Goal: Task Accomplishment & Management: Manage account settings

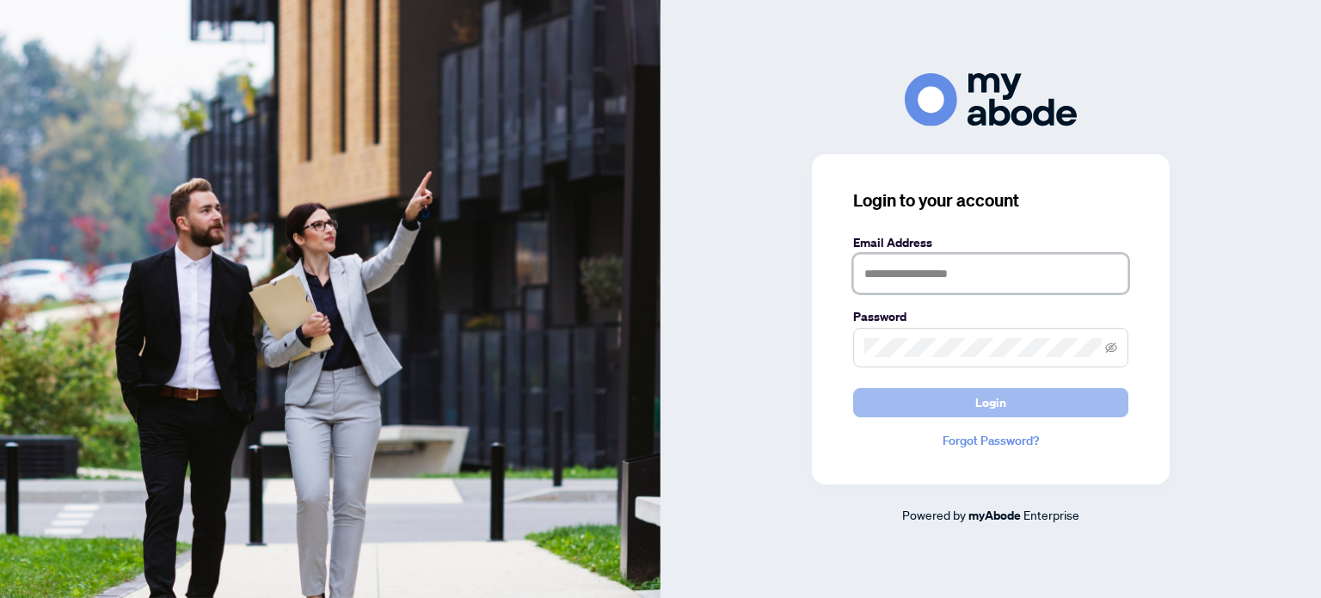
type input "**********"
click at [985, 403] on span "Login" at bounding box center [990, 403] width 31 height 28
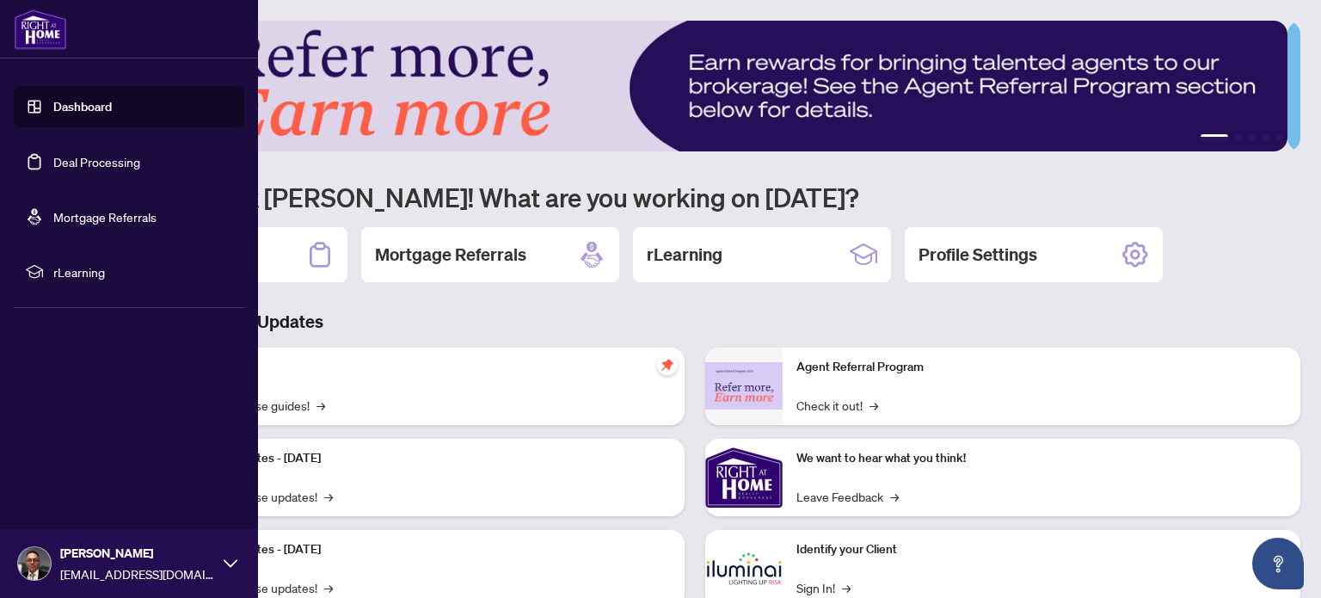
click at [77, 106] on link "Dashboard" at bounding box center [82, 106] width 58 height 15
click at [89, 163] on link "Deal Processing" at bounding box center [96, 161] width 87 height 15
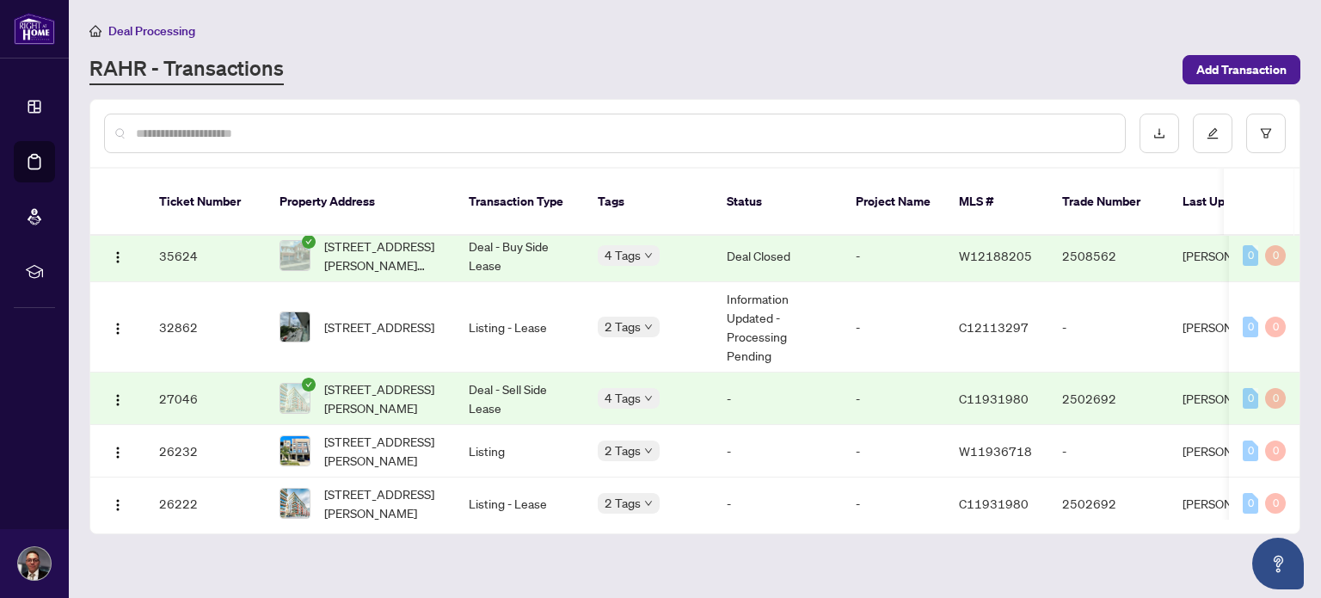
scroll to position [110, 0]
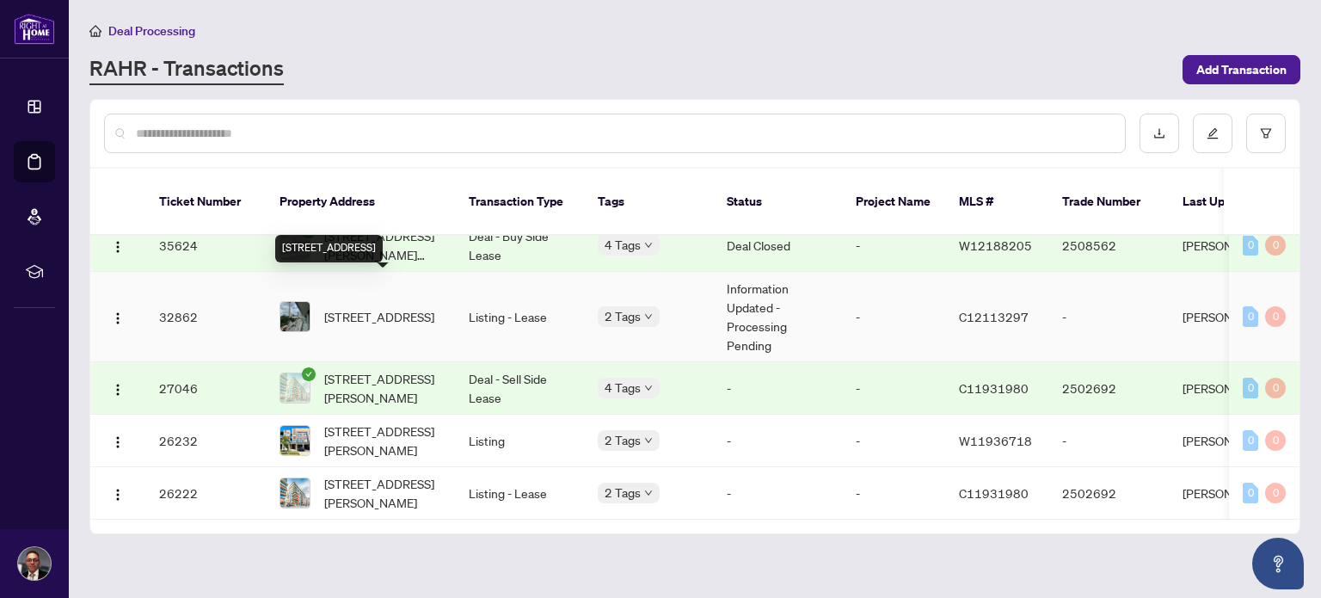
click at [350, 307] on span "[STREET_ADDRESS]" at bounding box center [379, 316] width 110 height 19
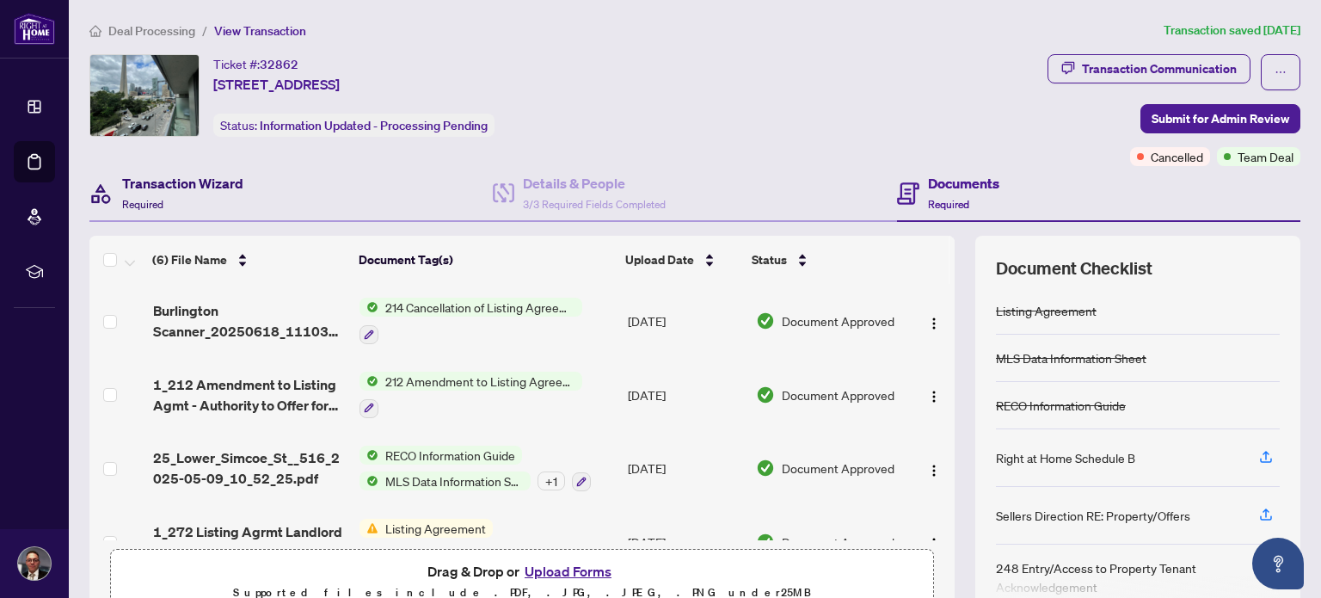
click at [169, 183] on h4 "Transaction Wizard" at bounding box center [182, 183] width 121 height 21
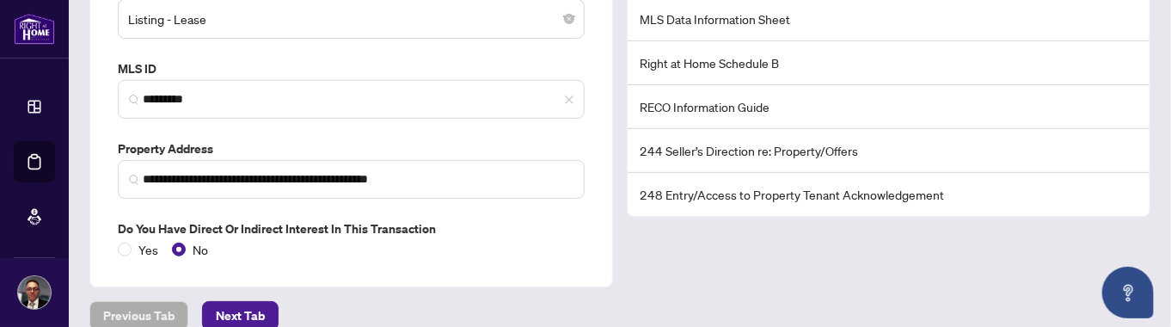
scroll to position [328, 0]
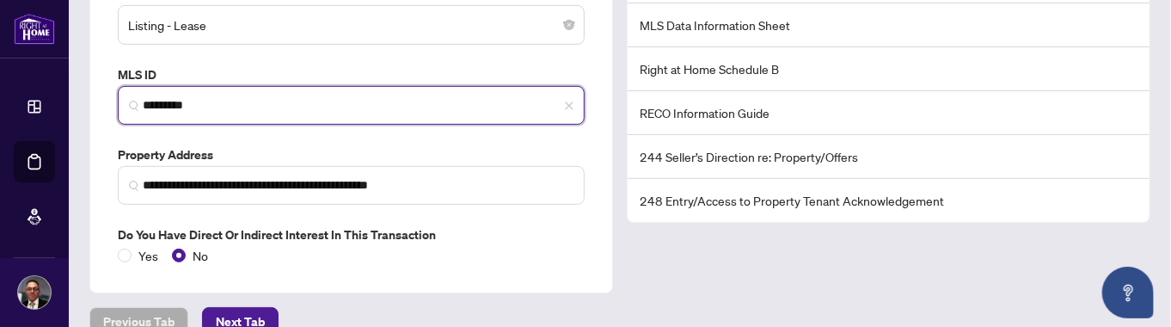
drag, startPoint x: 230, startPoint y: 103, endPoint x: 21, endPoint y: 92, distance: 209.2
click at [21, 92] on div "**********" at bounding box center [585, 163] width 1171 height 327
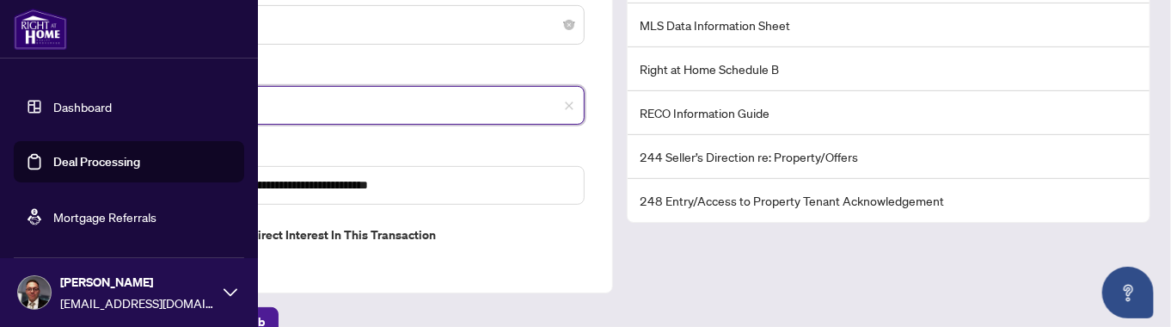
paste input "search"
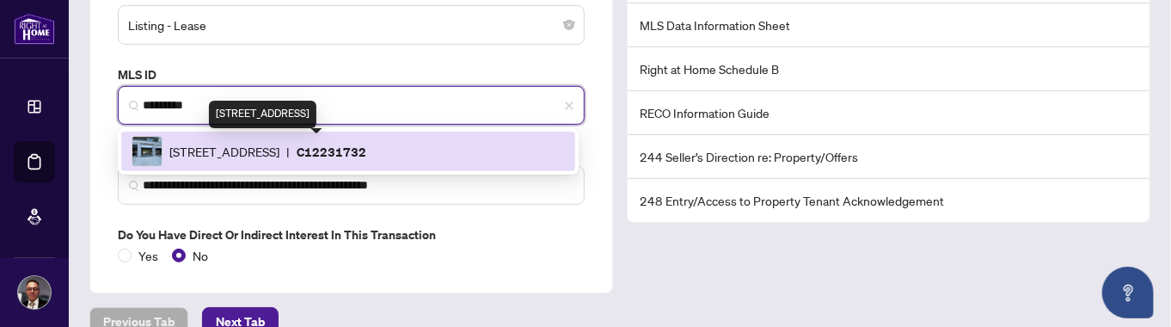
click at [273, 150] on span "[STREET_ADDRESS]" at bounding box center [224, 151] width 110 height 19
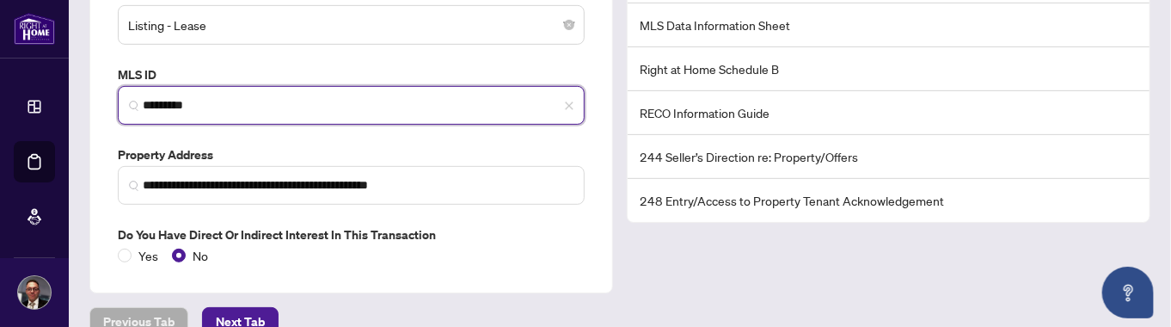
type input "*********"
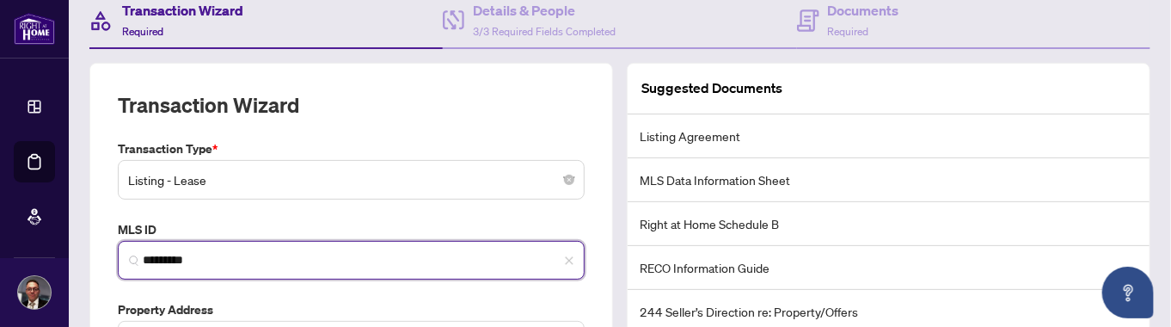
scroll to position [70, 0]
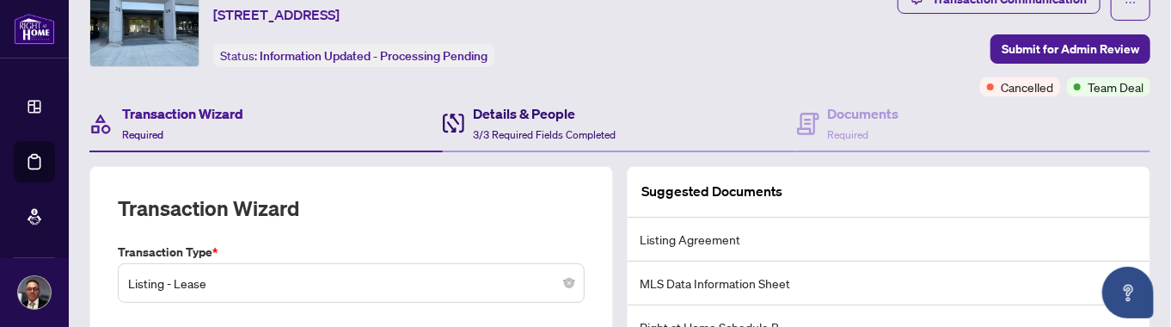
click at [523, 116] on h4 "Details & People" at bounding box center [544, 113] width 143 height 21
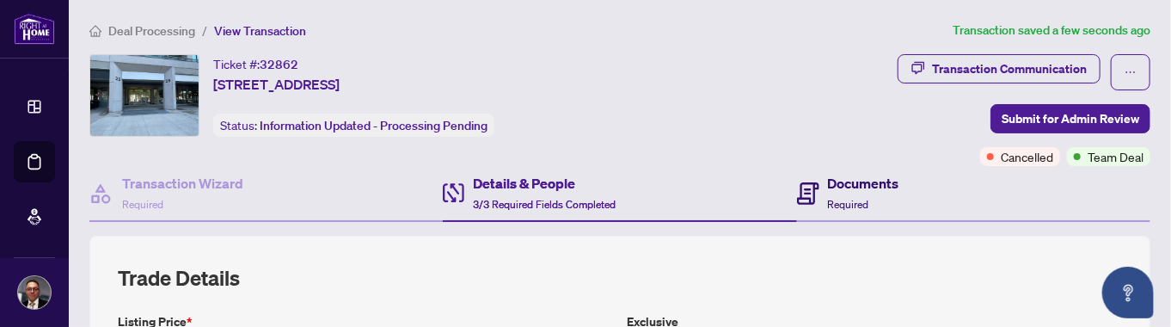
click at [839, 189] on h4 "Documents" at bounding box center [863, 183] width 71 height 21
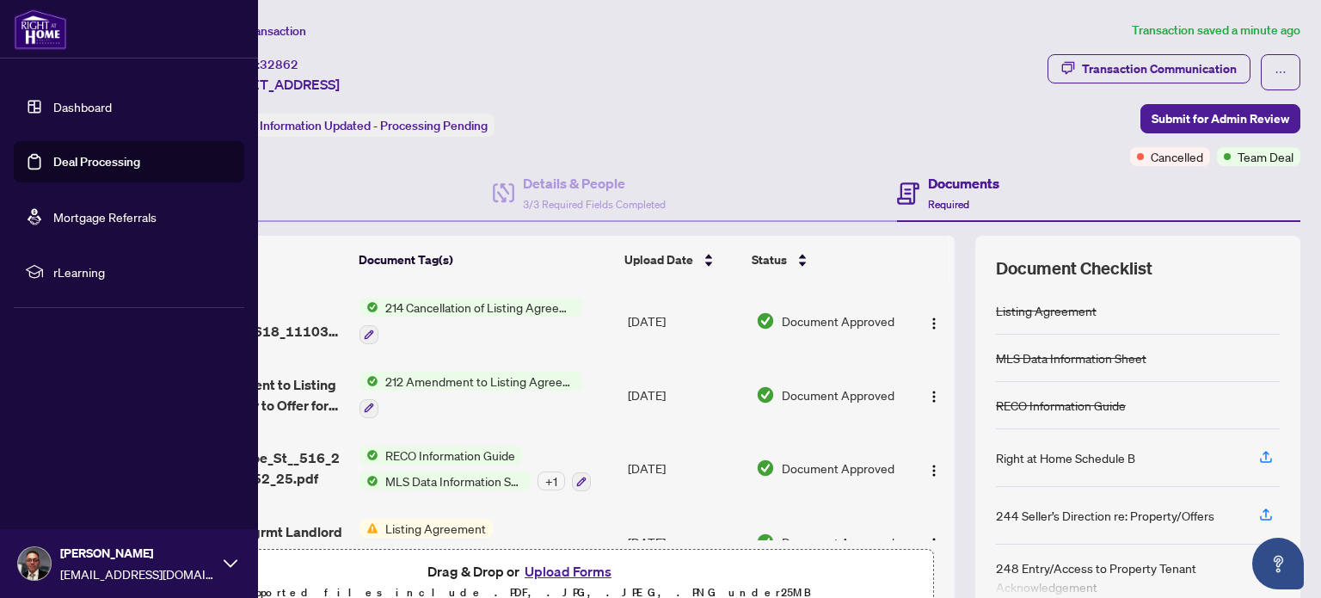
click at [89, 155] on link "Deal Processing" at bounding box center [96, 161] width 87 height 15
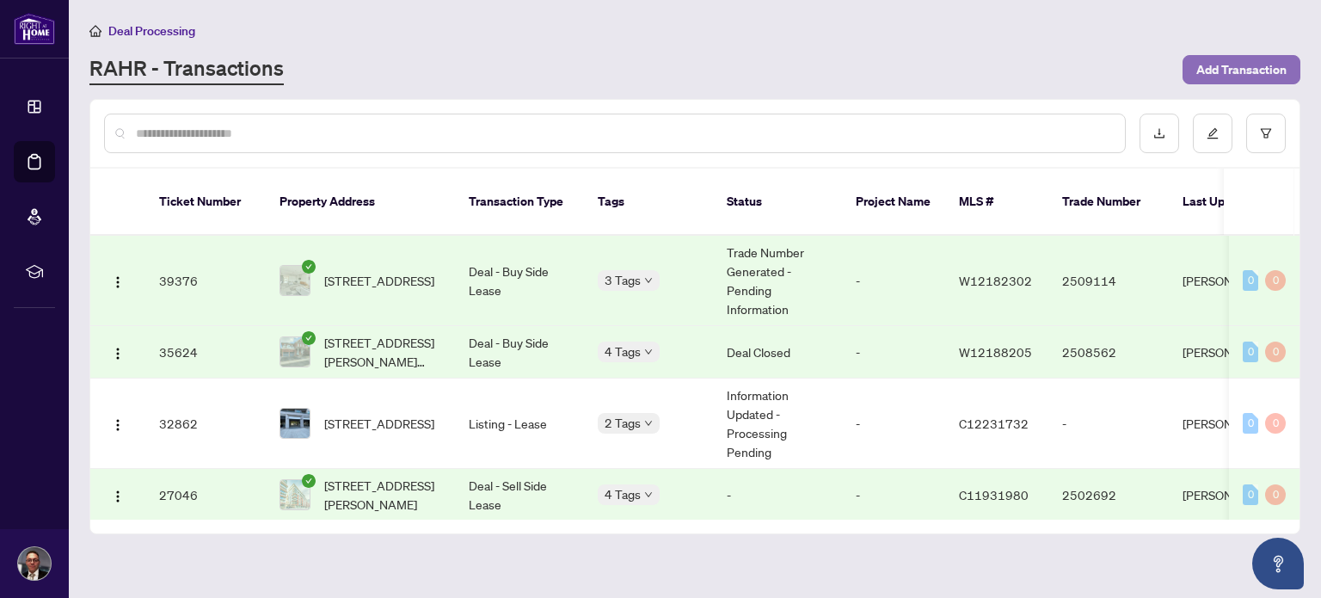
click at [1229, 64] on span "Add Transaction" at bounding box center [1241, 70] width 90 height 28
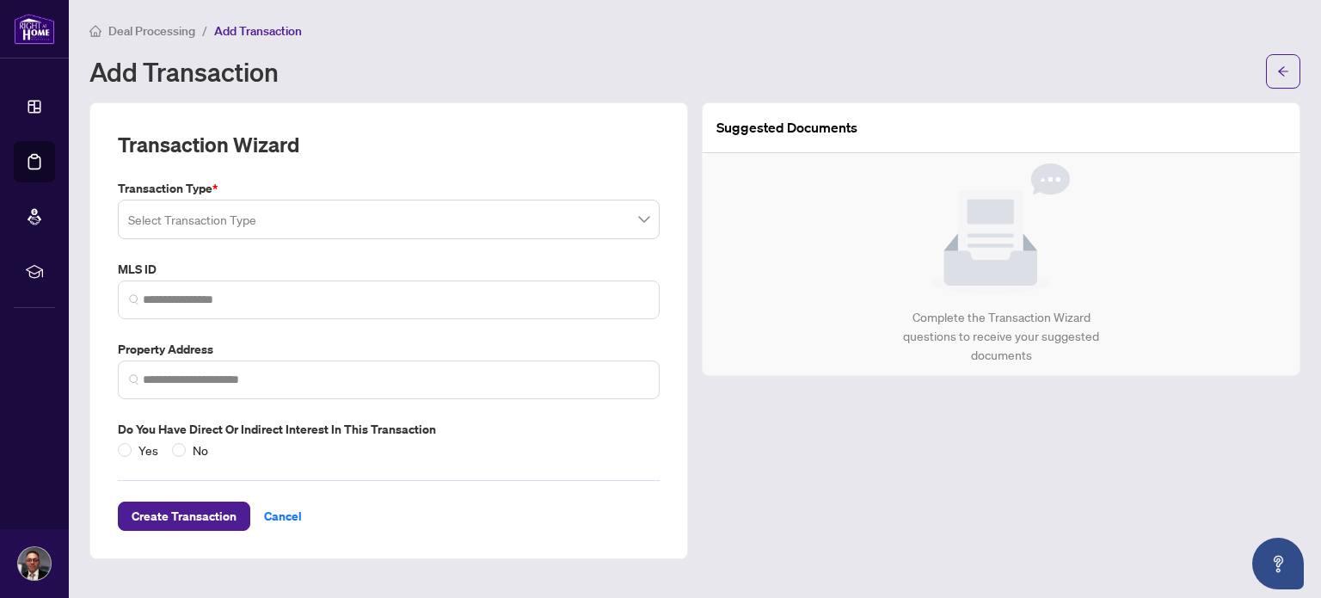
click at [327, 218] on input "search" at bounding box center [381, 222] width 506 height 38
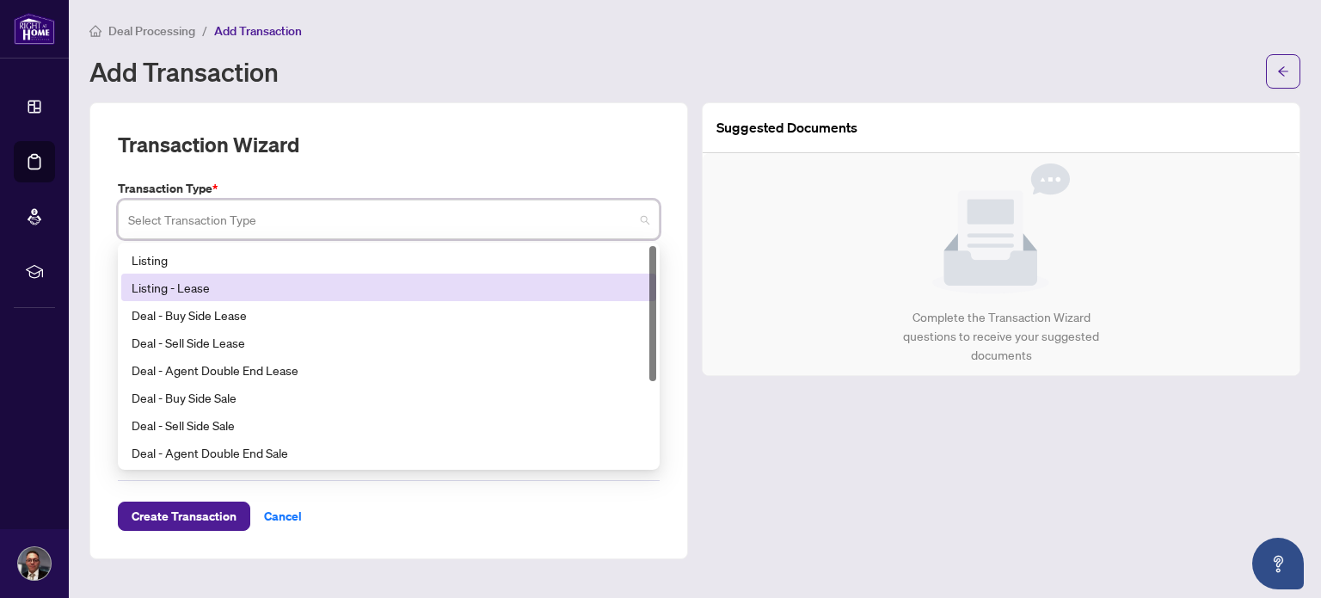
click at [210, 289] on div "Listing - Lease" at bounding box center [389, 287] width 514 height 19
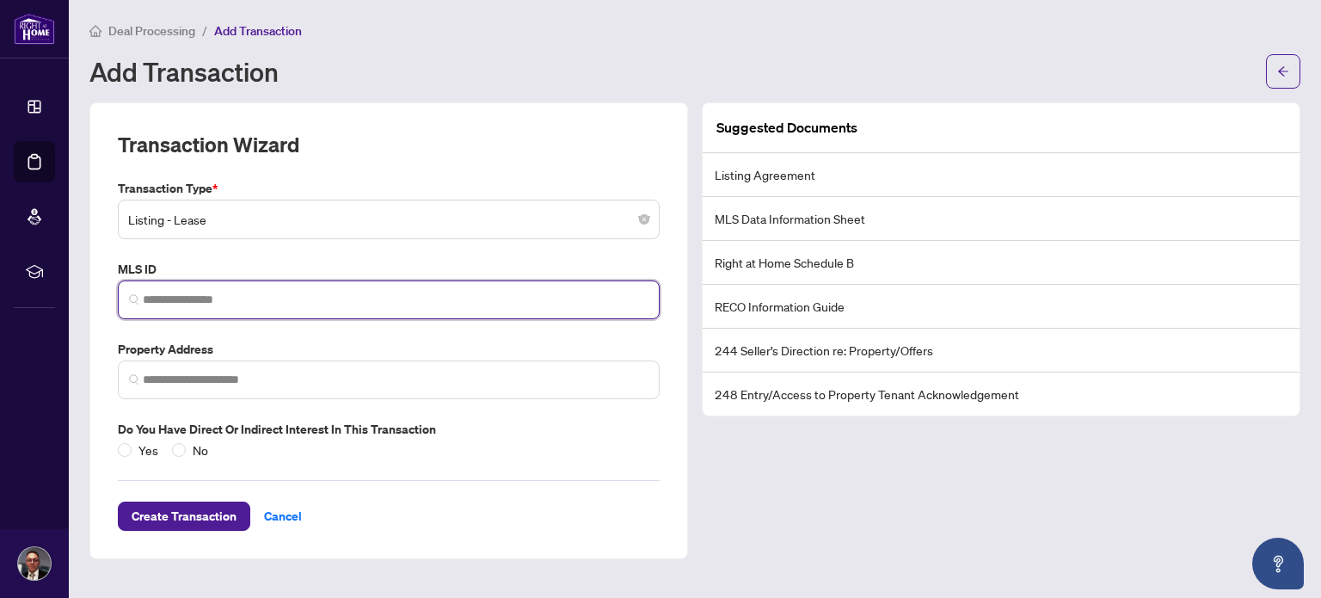
click at [253, 298] on input "search" at bounding box center [396, 300] width 506 height 18
paste input "*********"
type input "*********"
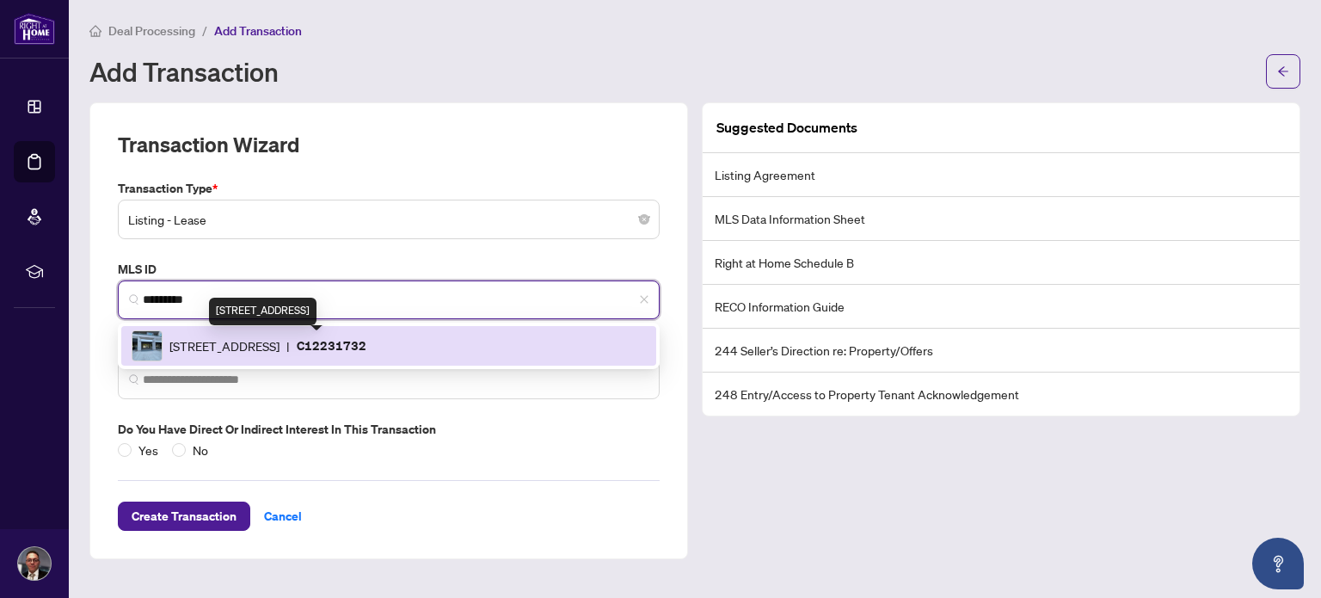
click at [251, 340] on span "[STREET_ADDRESS]" at bounding box center [224, 345] width 110 height 19
type input "**********"
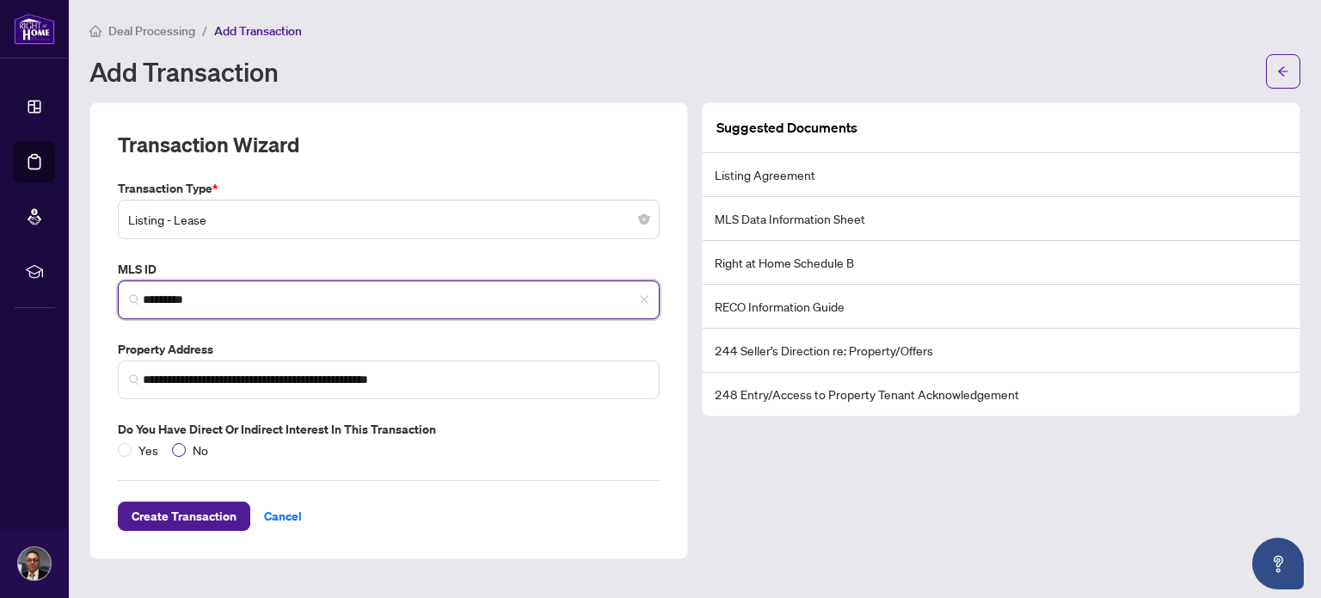
type input "*********"
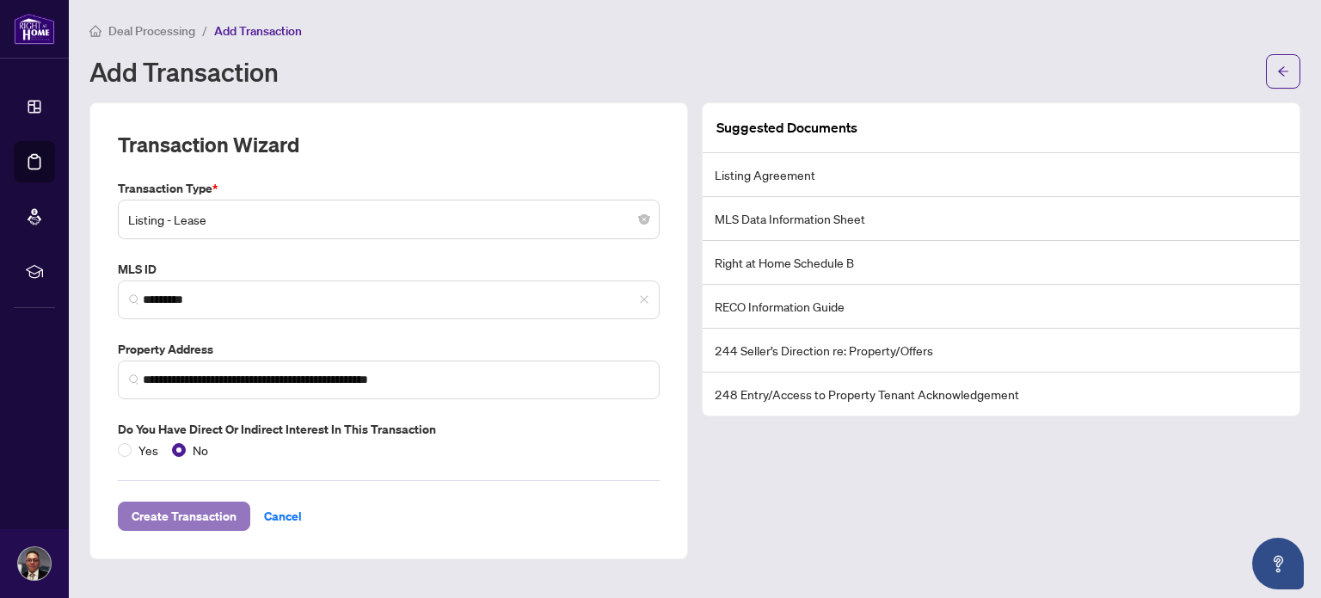
click at [206, 514] on span "Create Transaction" at bounding box center [184, 516] width 105 height 28
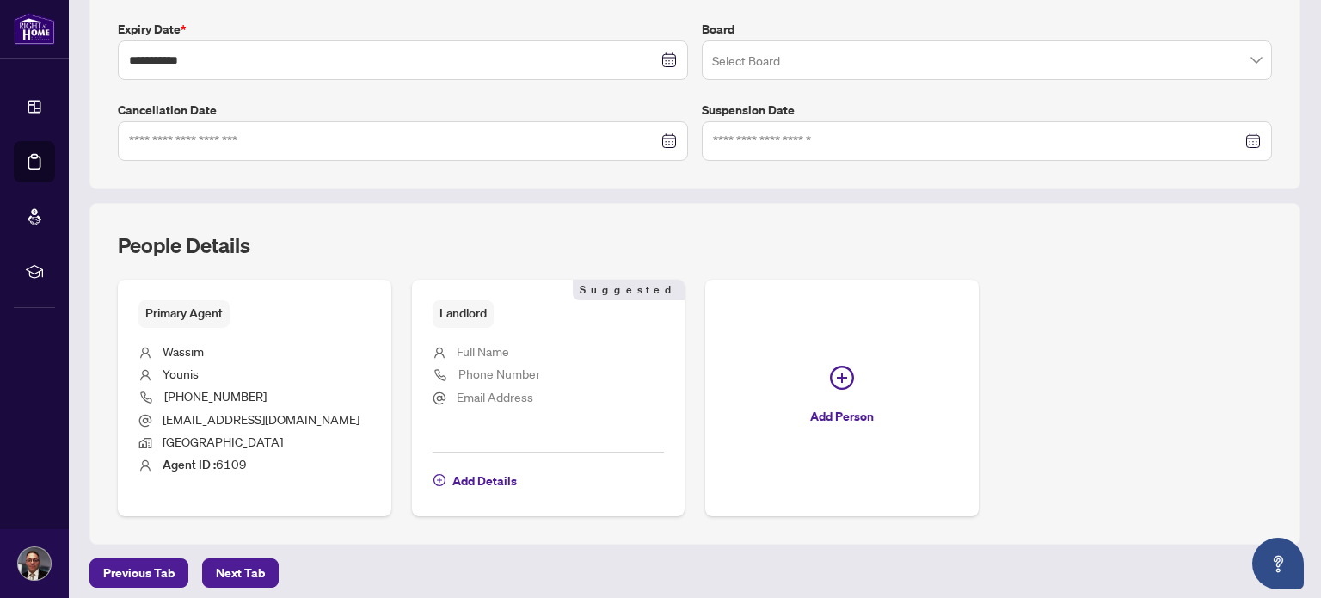
scroll to position [519, 0]
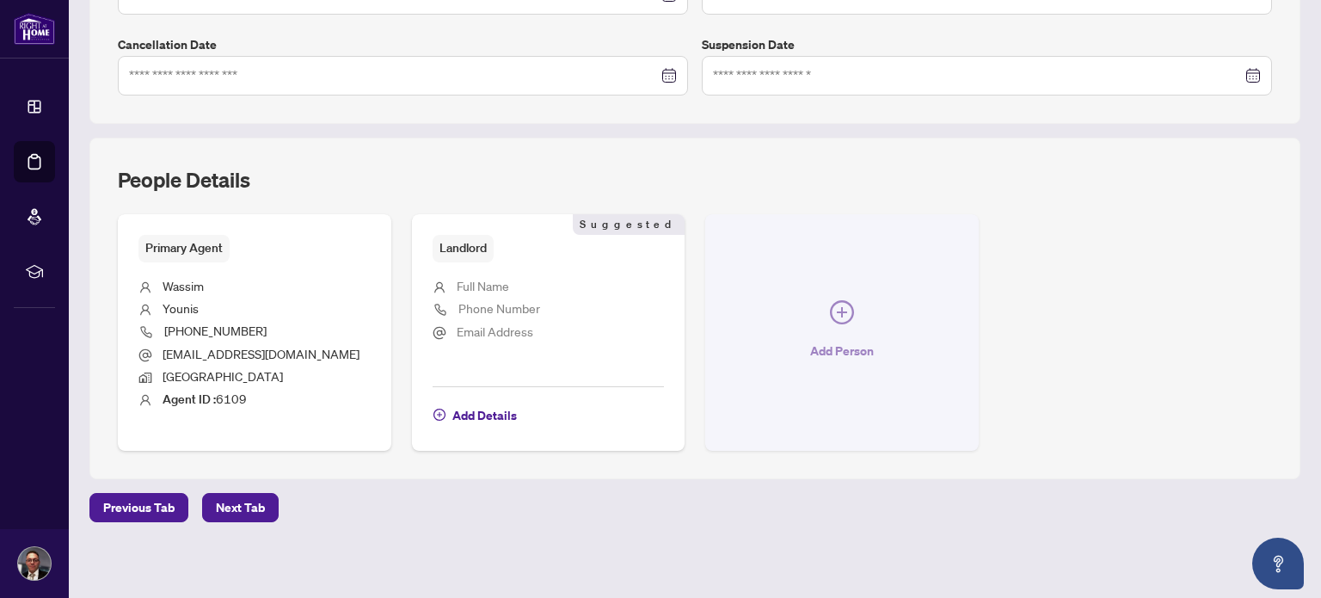
click at [837, 314] on icon "plus-circle" at bounding box center [842, 312] width 24 height 24
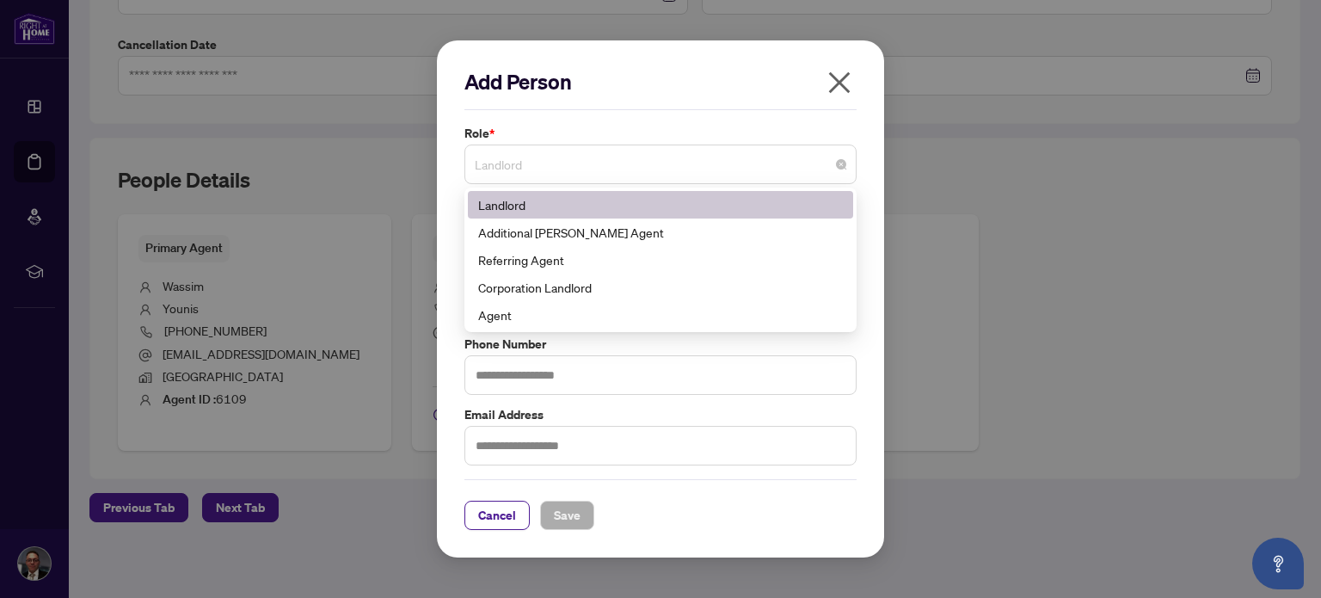
click at [579, 170] on span "Landlord" at bounding box center [660, 164] width 371 height 33
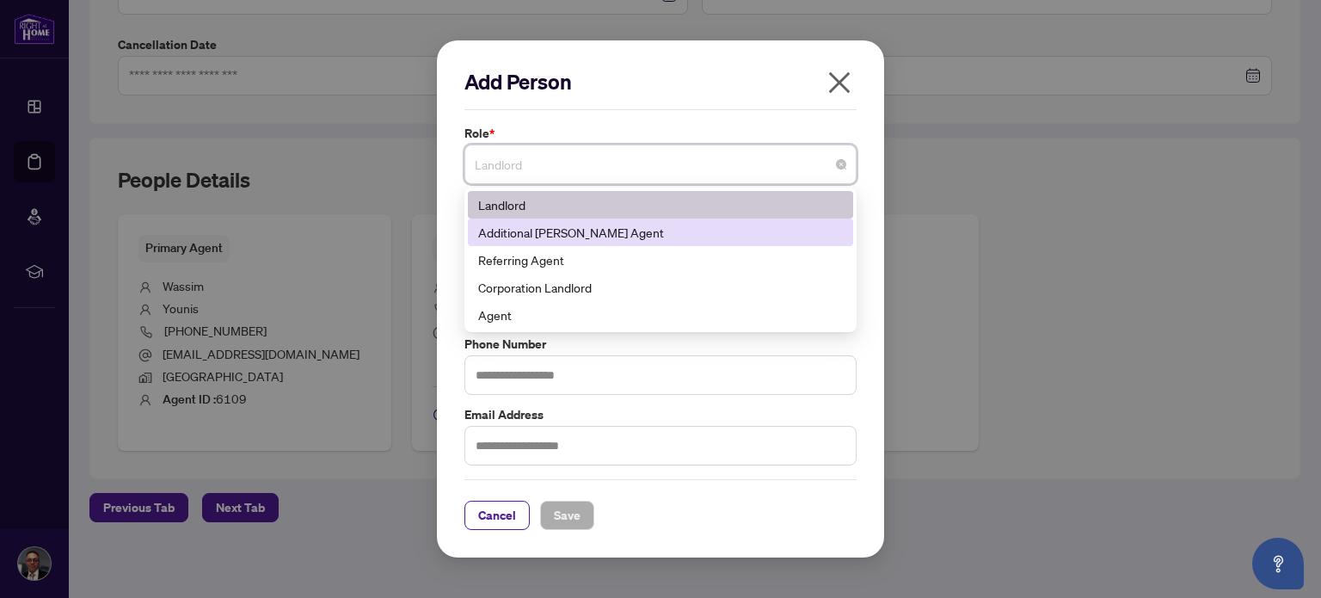
click at [586, 225] on div "Additional [PERSON_NAME] Agent" at bounding box center [660, 232] width 365 height 19
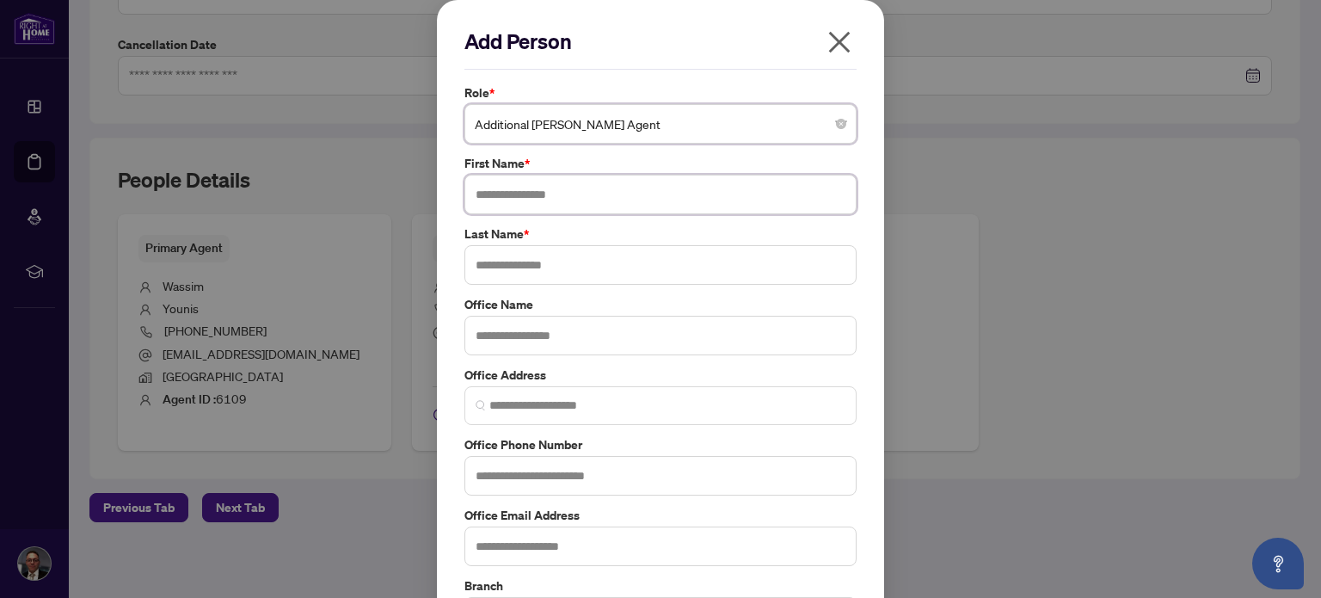
click at [527, 192] on input "text" at bounding box center [660, 195] width 392 height 40
type input "****"
click at [532, 270] on input "text" at bounding box center [660, 265] width 392 height 40
type input "*********"
click at [514, 328] on input "text" at bounding box center [660, 336] width 392 height 40
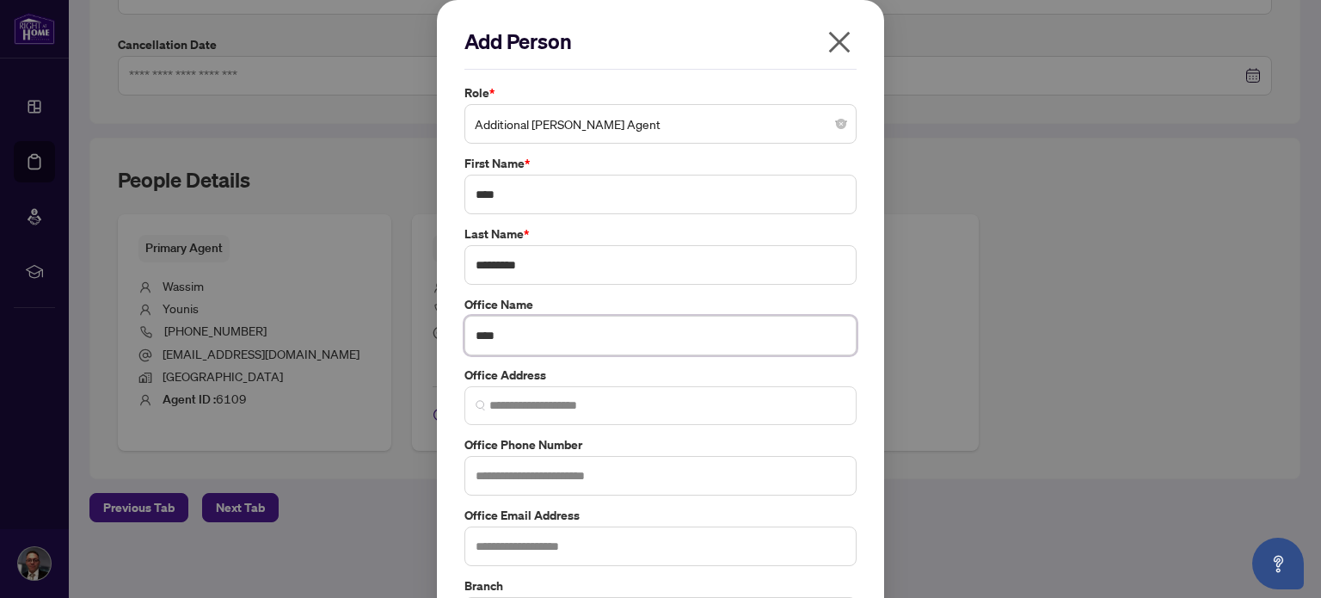
type input "****"
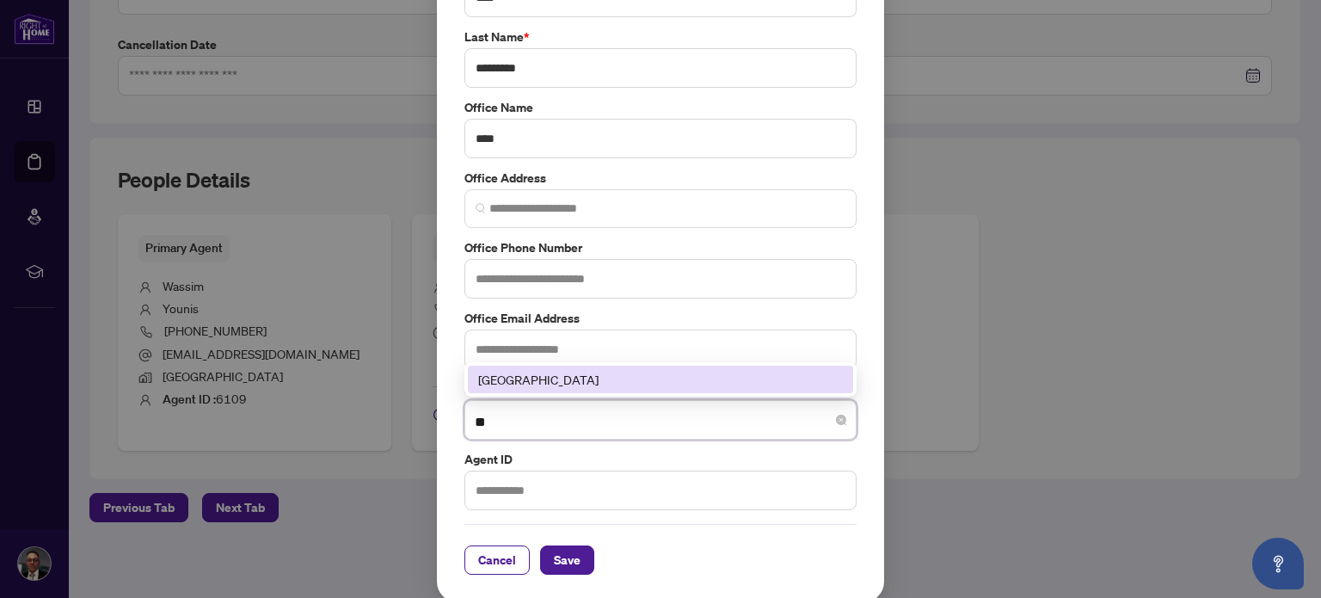
type input "***"
click at [524, 373] on div "[GEOGRAPHIC_DATA]" at bounding box center [660, 379] width 365 height 19
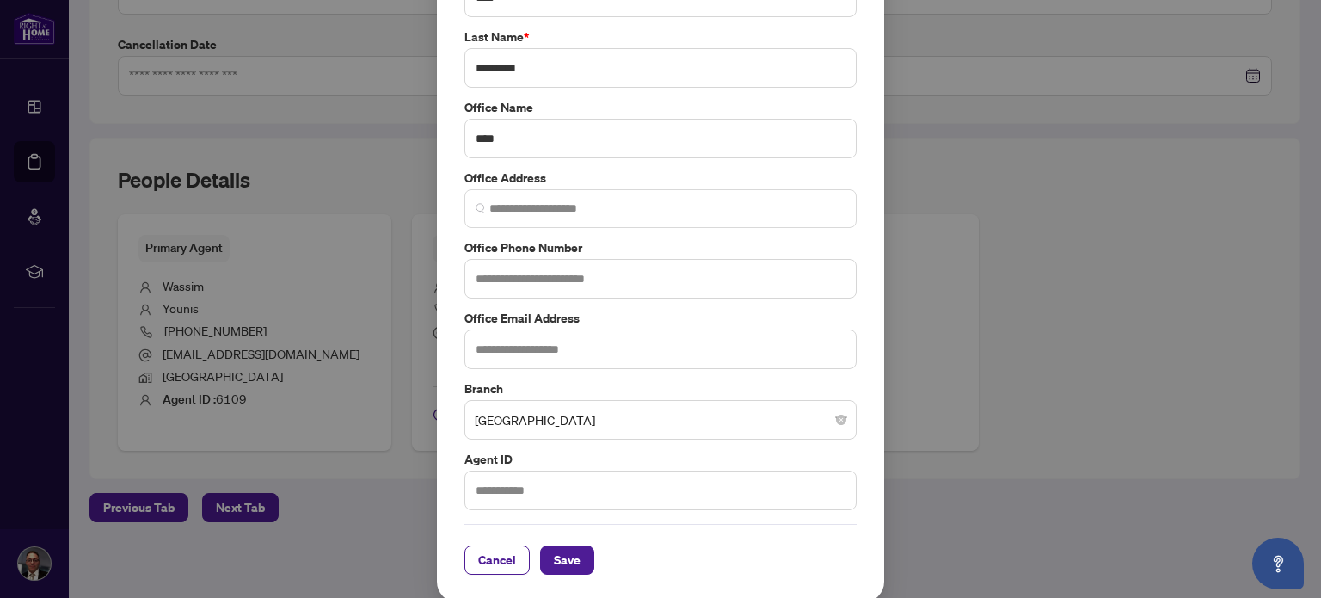
click at [729, 545] on div "Cancel Save" at bounding box center [660, 559] width 392 height 29
click at [565, 557] on span "Save" at bounding box center [567, 560] width 27 height 28
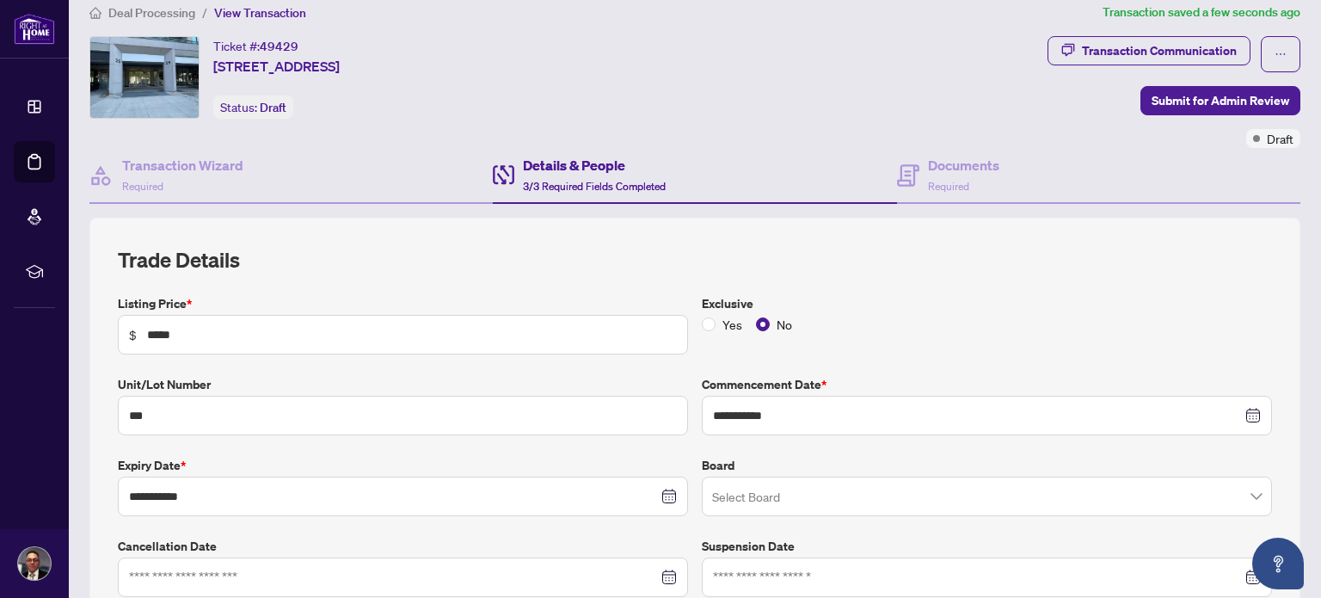
scroll to position [3, 0]
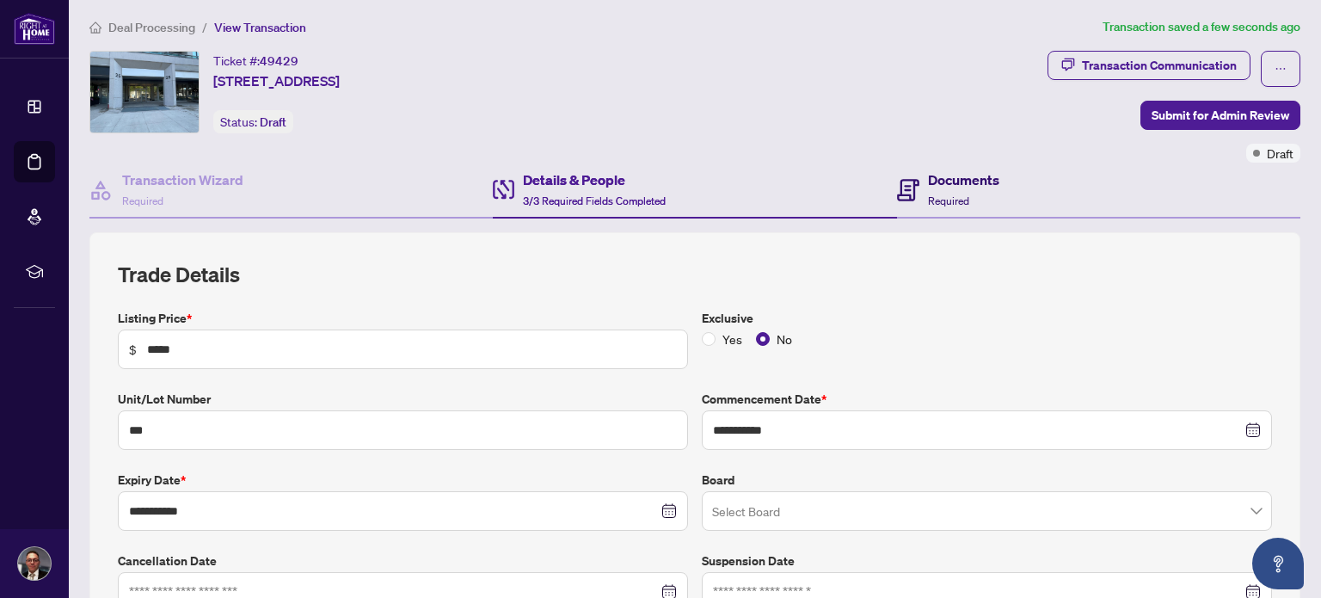
click at [955, 181] on h4 "Documents" at bounding box center [963, 179] width 71 height 21
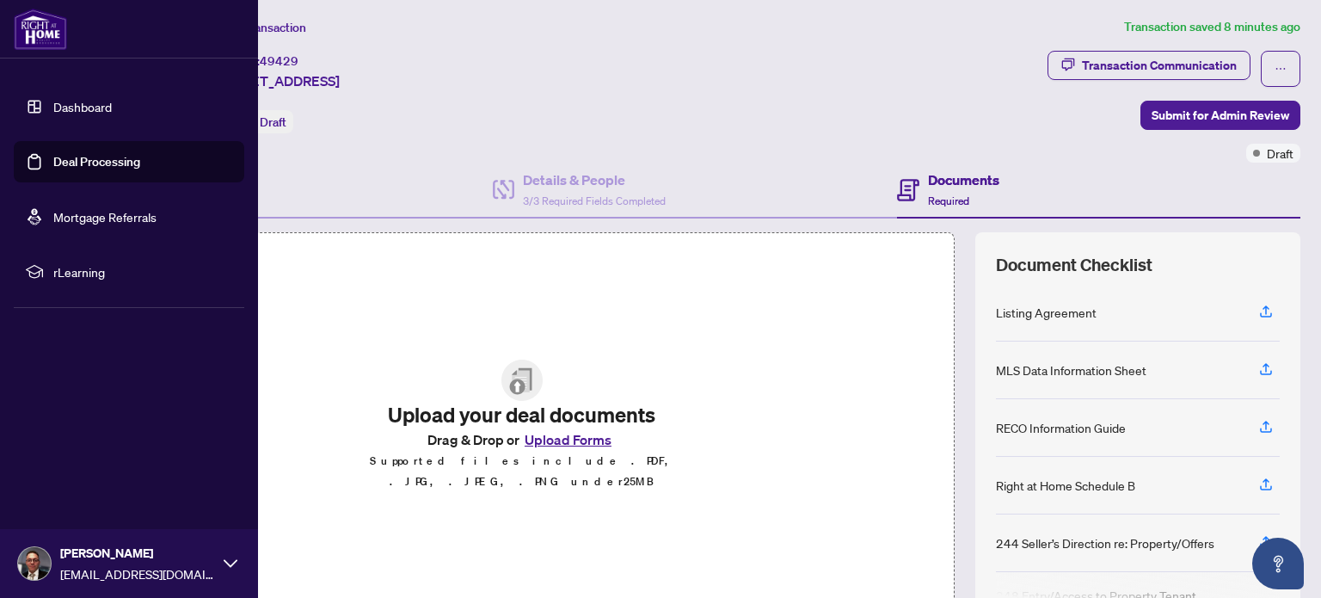
click at [65, 162] on link "Deal Processing" at bounding box center [96, 161] width 87 height 15
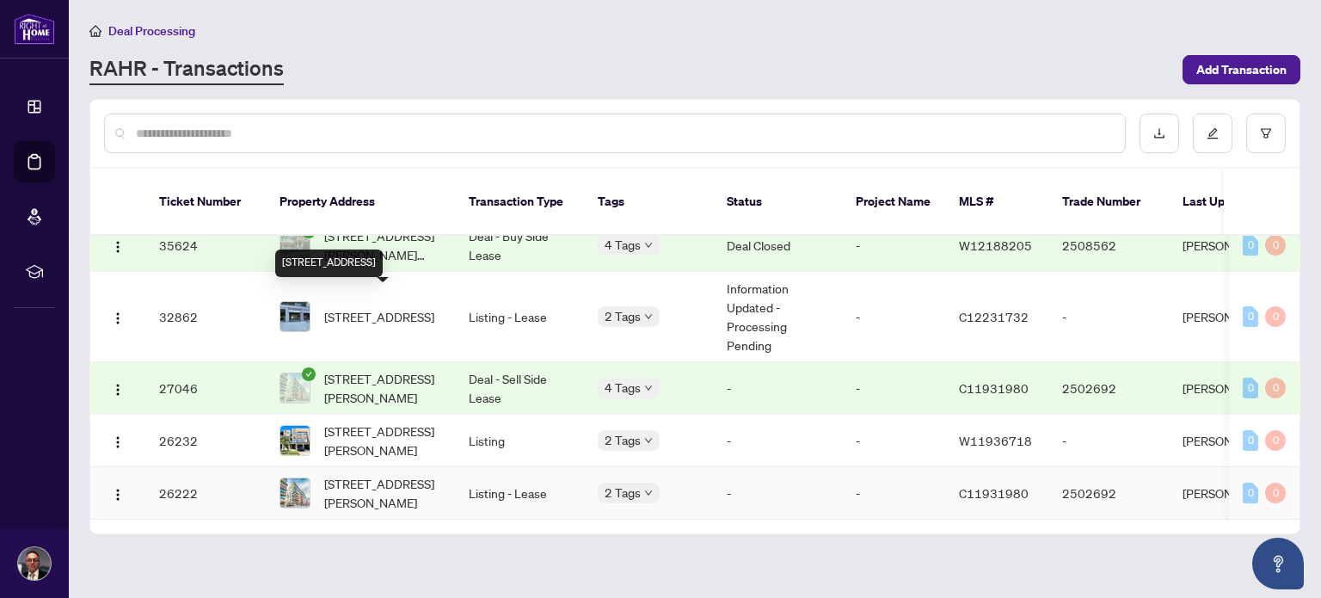
scroll to position [162, 0]
click at [377, 307] on span "[STREET_ADDRESS]" at bounding box center [379, 316] width 110 height 19
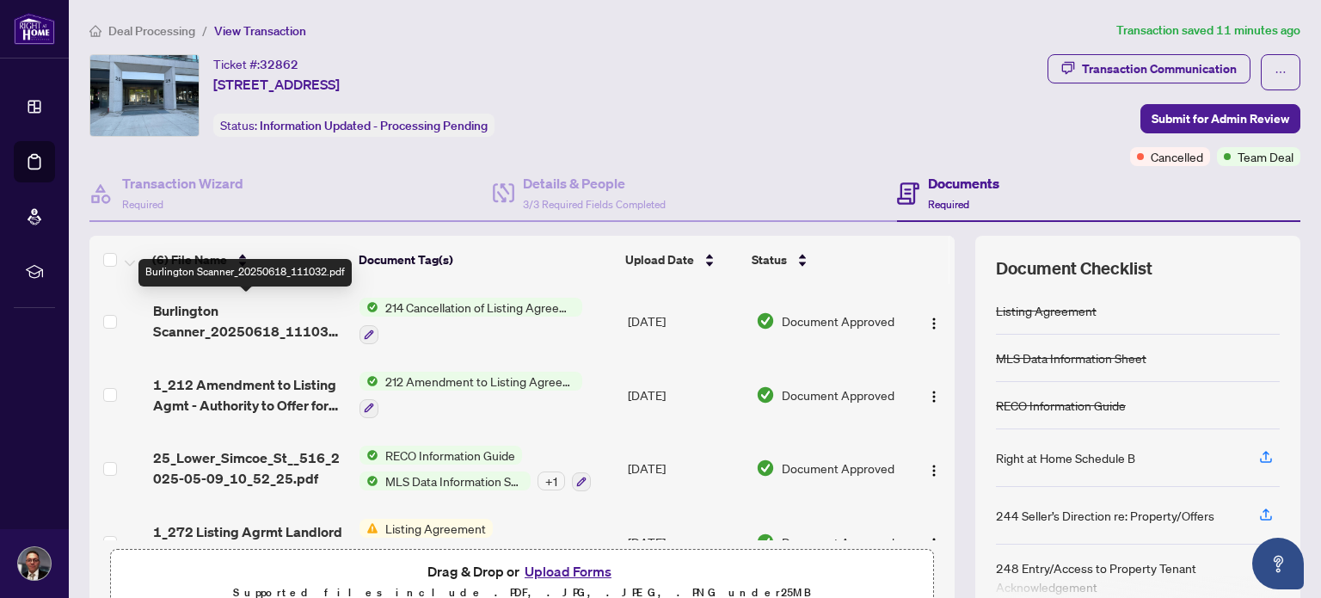
click at [204, 314] on span "Burlington Scanner_20250618_111032.pdf" at bounding box center [249, 320] width 193 height 41
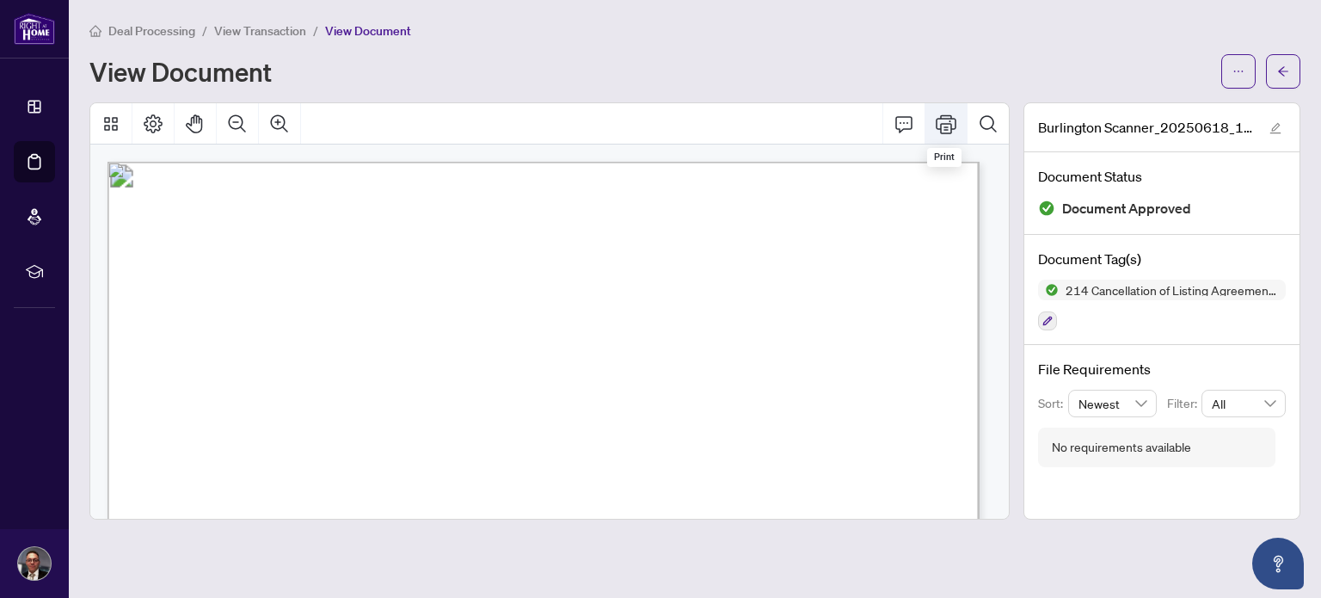
click at [950, 126] on icon "Print" at bounding box center [946, 124] width 21 height 21
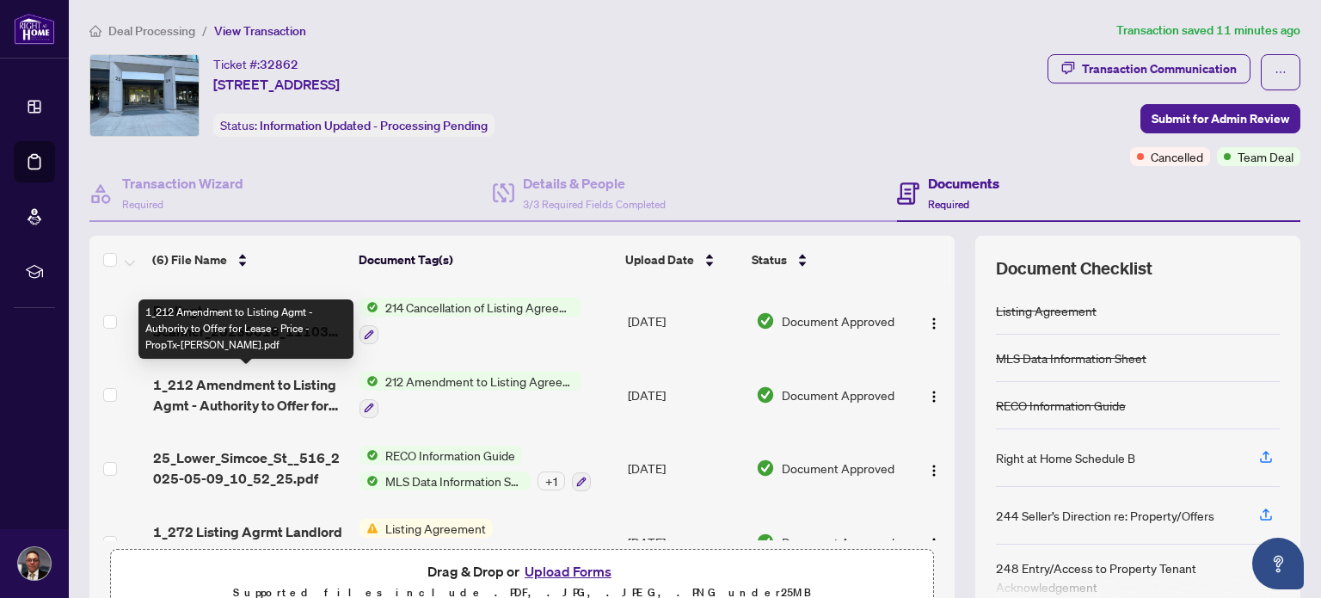
click at [264, 395] on span "1_212 Amendment to Listing Agmt - Authority to Offer for Lease - Price - PropTx…" at bounding box center [249, 394] width 193 height 41
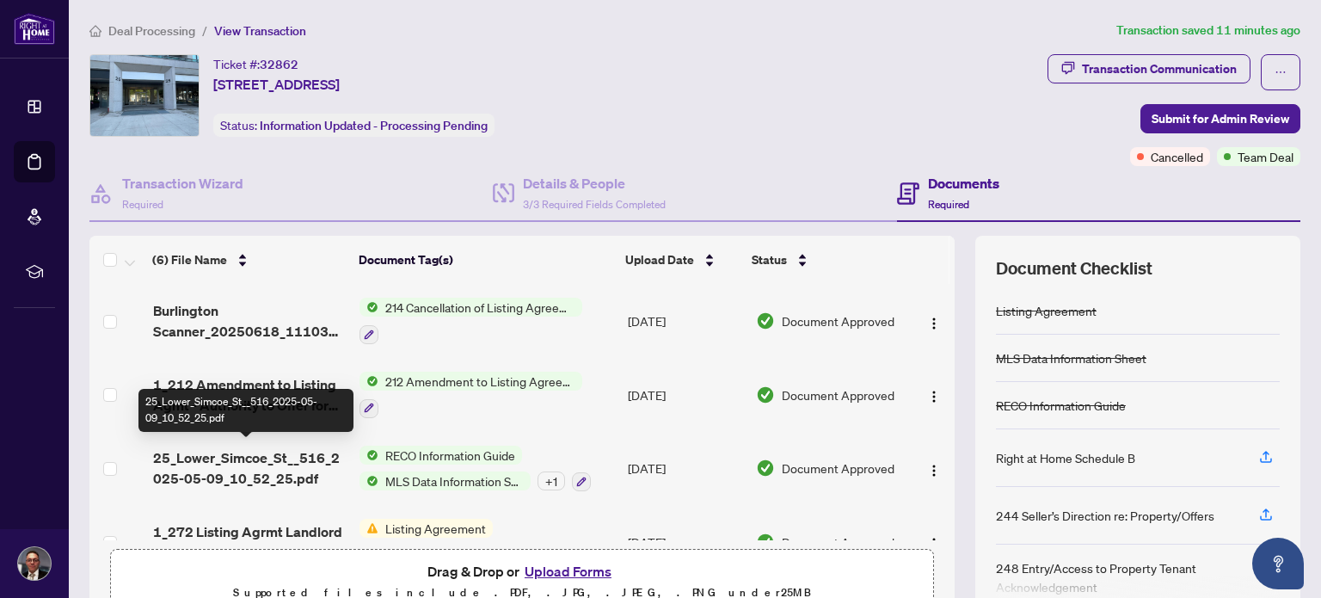
click at [254, 465] on span "25_Lower_Simcoe_St__516_2025-05-09_10_52_25.pdf" at bounding box center [249, 467] width 193 height 41
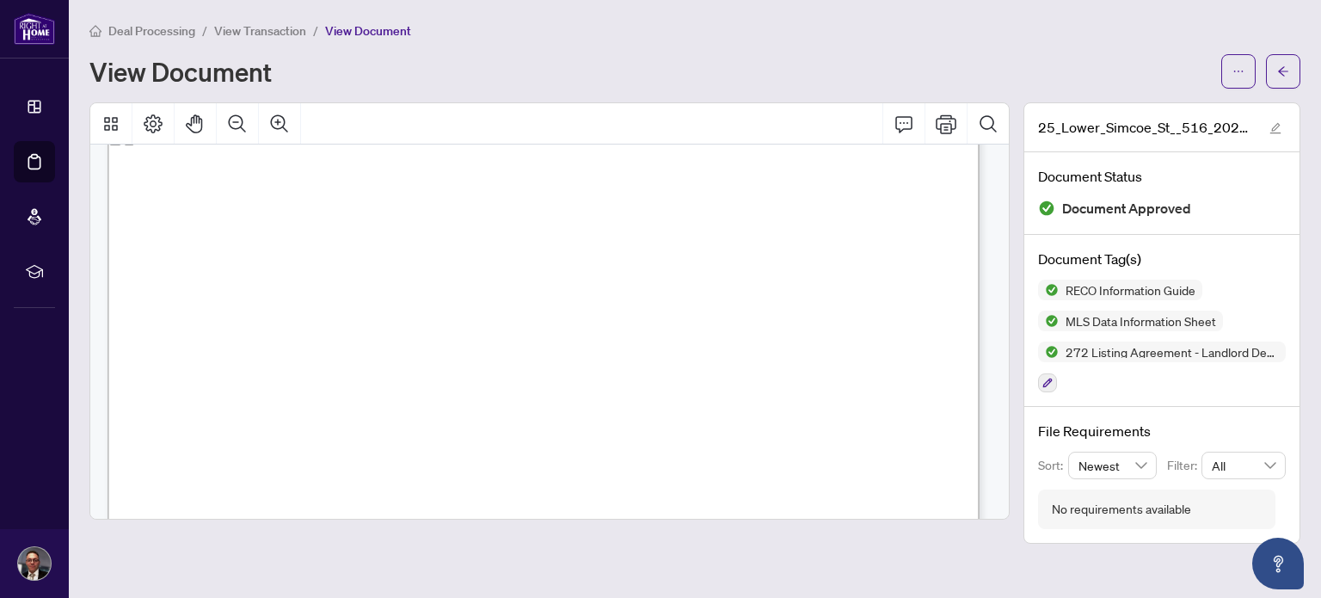
scroll to position [1634, 0]
click at [522, 65] on div "View Document" at bounding box center [649, 72] width 1121 height 28
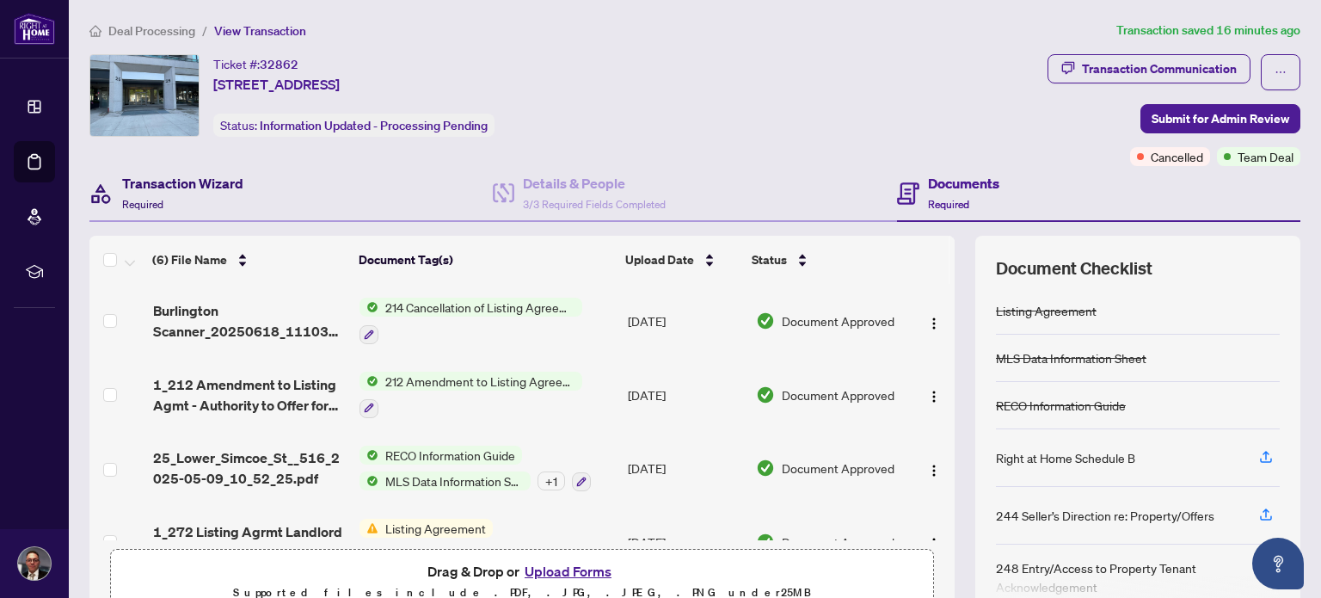
click at [191, 195] on div "Transaction Wizard Required" at bounding box center [182, 193] width 121 height 40
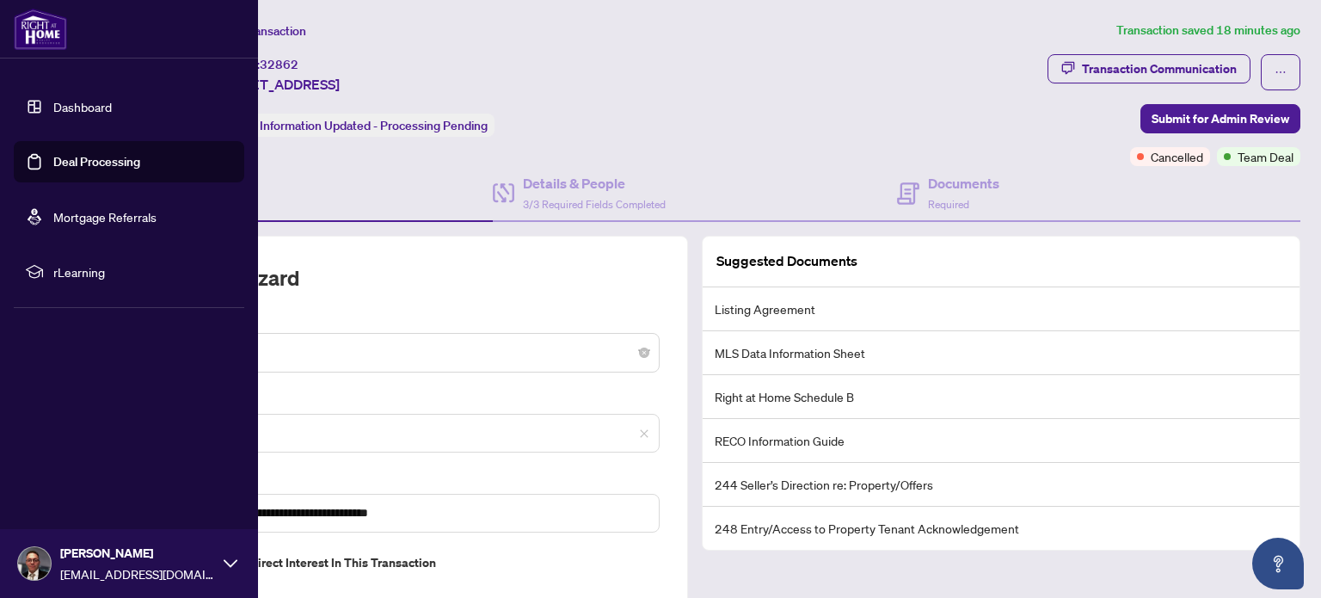
click at [91, 157] on link "Deal Processing" at bounding box center [96, 161] width 87 height 15
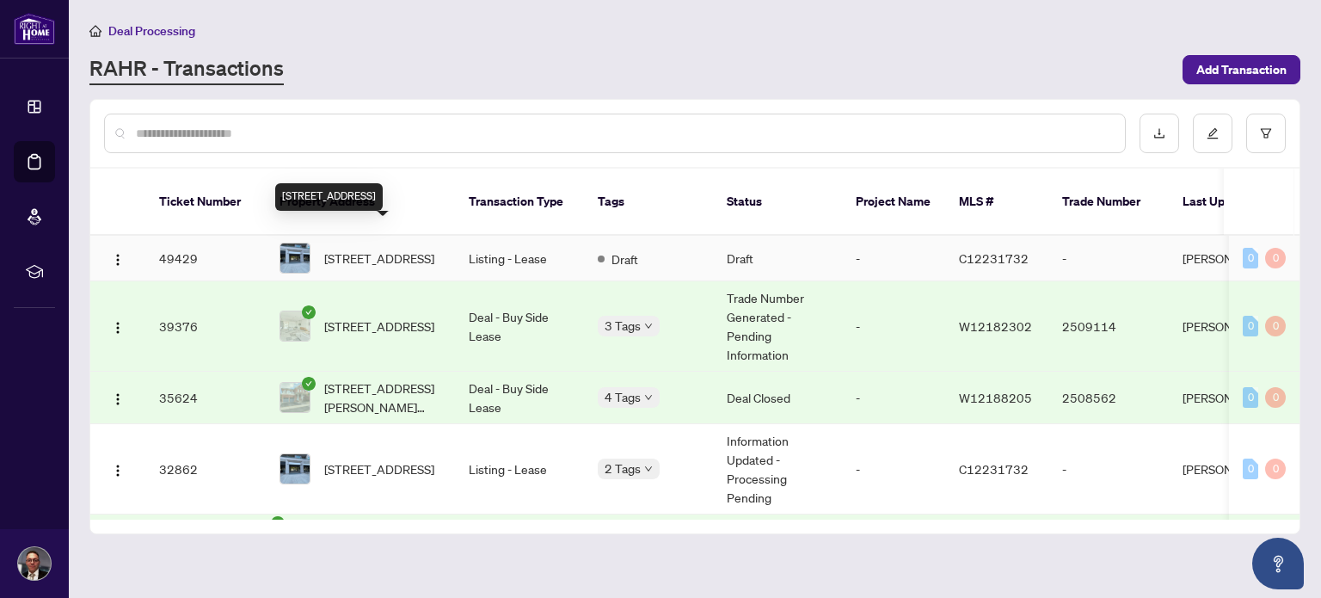
click at [377, 248] on span "[STREET_ADDRESS]" at bounding box center [379, 257] width 110 height 19
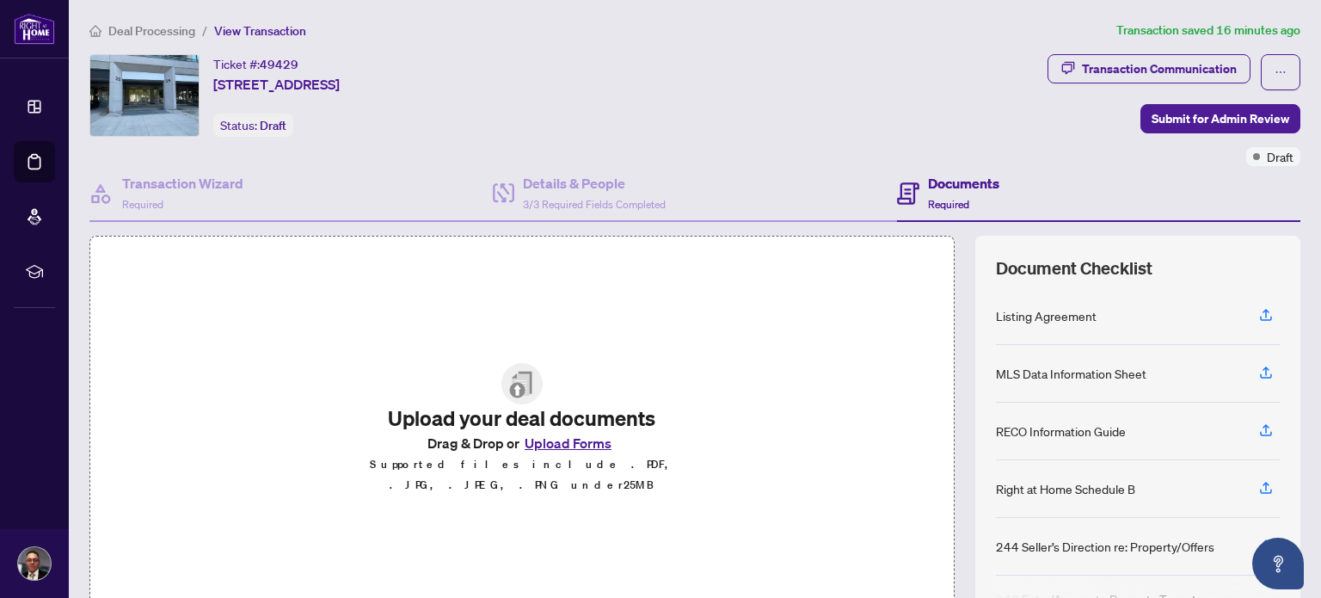
click at [560, 453] on button "Upload Forms" at bounding box center [567, 443] width 97 height 22
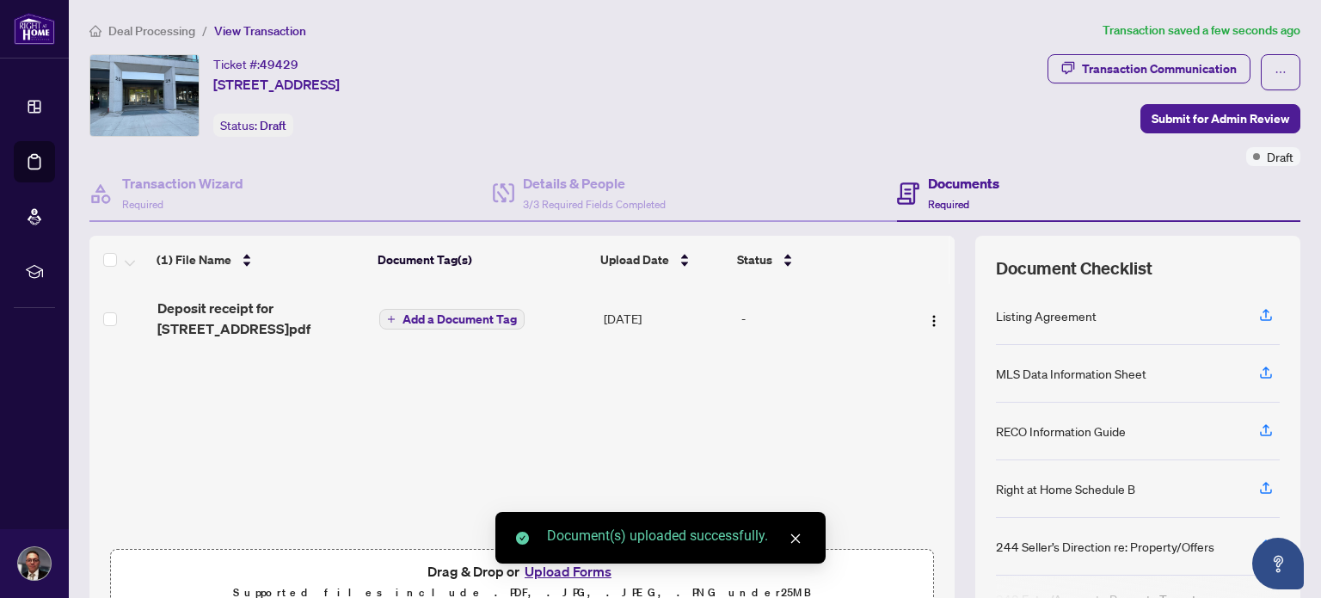
click at [463, 317] on span "Add a Document Tag" at bounding box center [459, 319] width 114 height 12
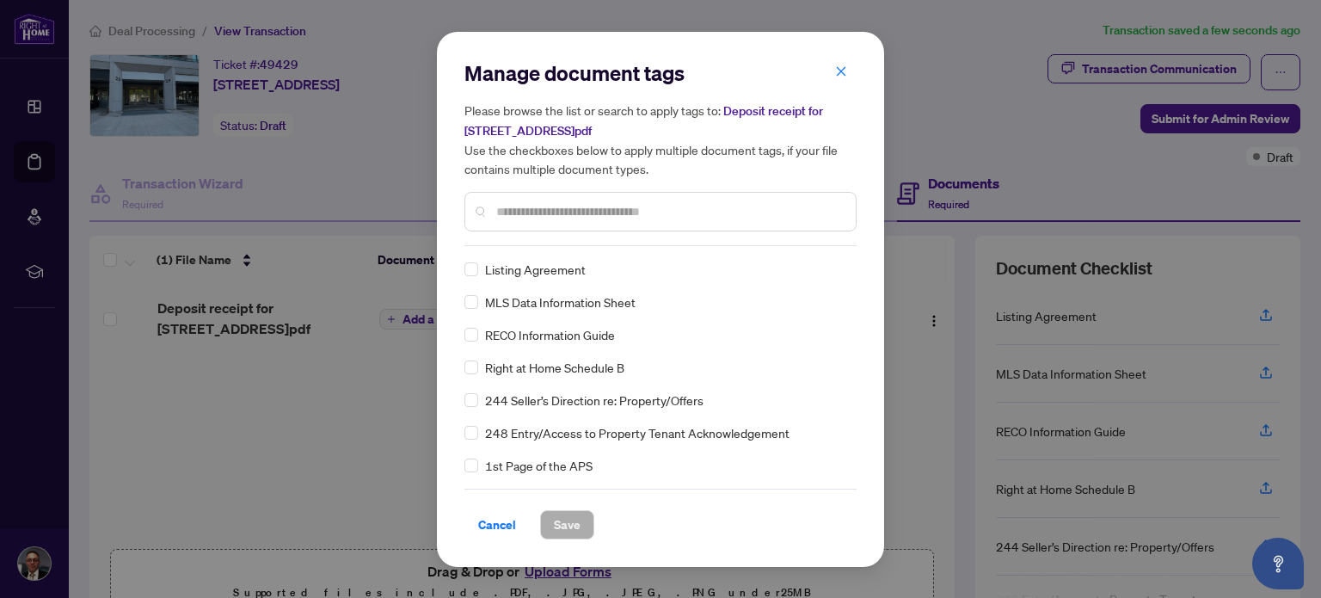
click at [565, 208] on input "text" at bounding box center [669, 211] width 346 height 19
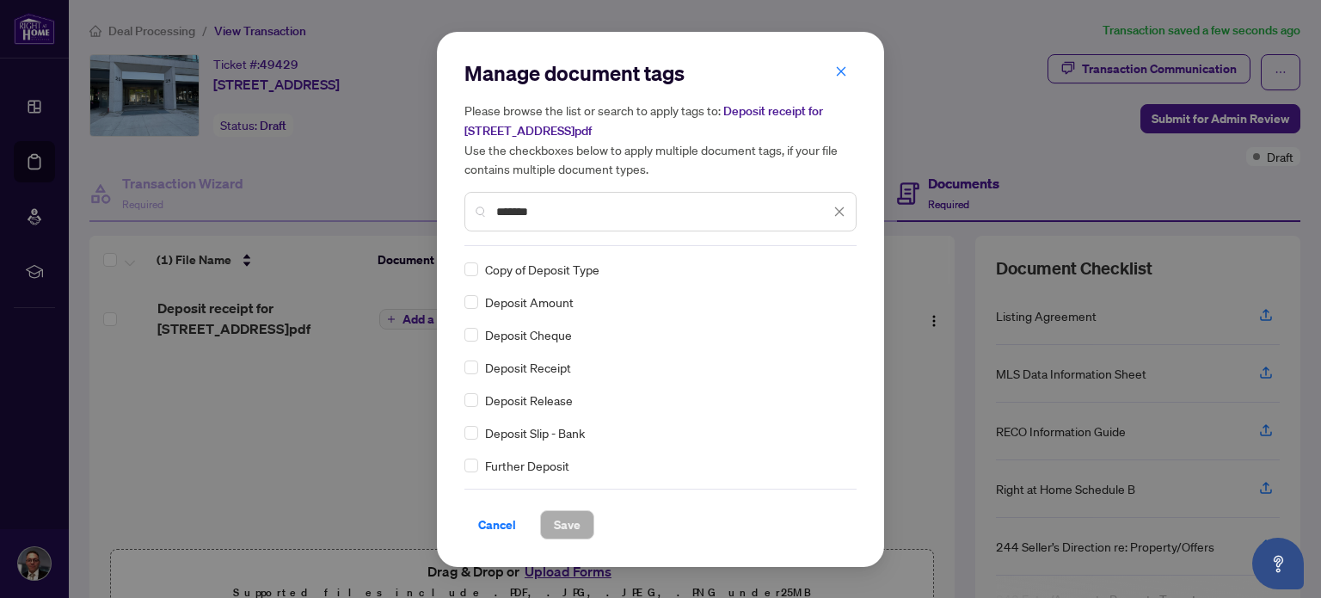
type input "*******"
click at [561, 525] on span "Save" at bounding box center [567, 525] width 27 height 28
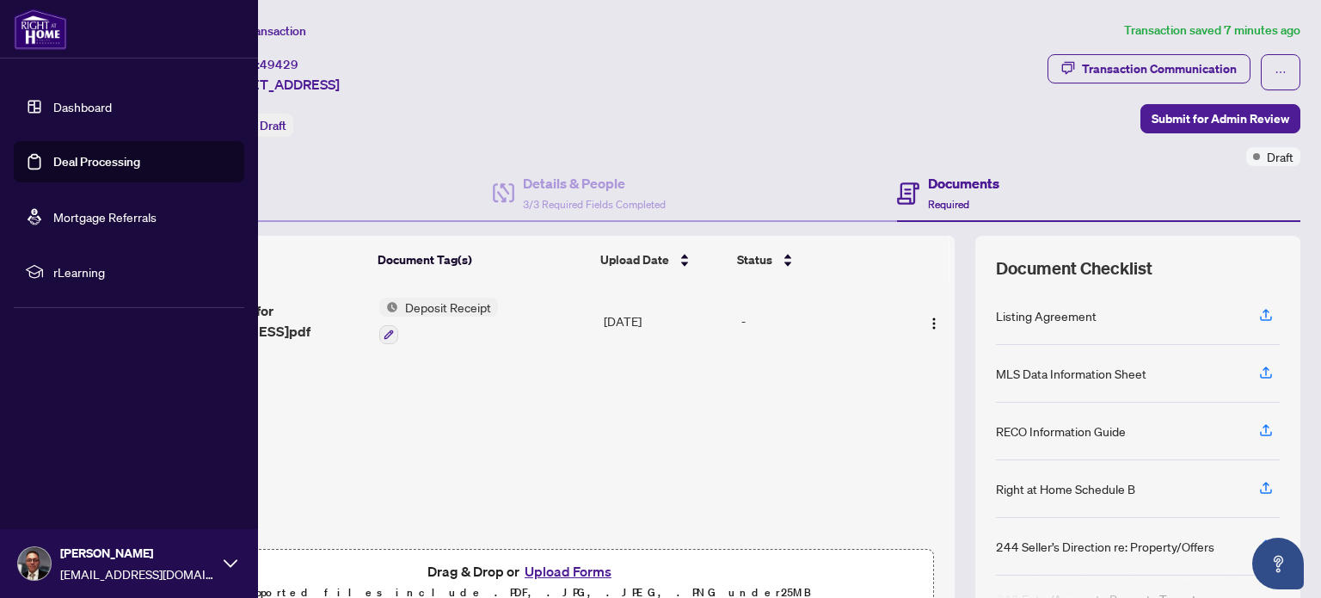
click at [91, 114] on link "Dashboard" at bounding box center [82, 106] width 58 height 15
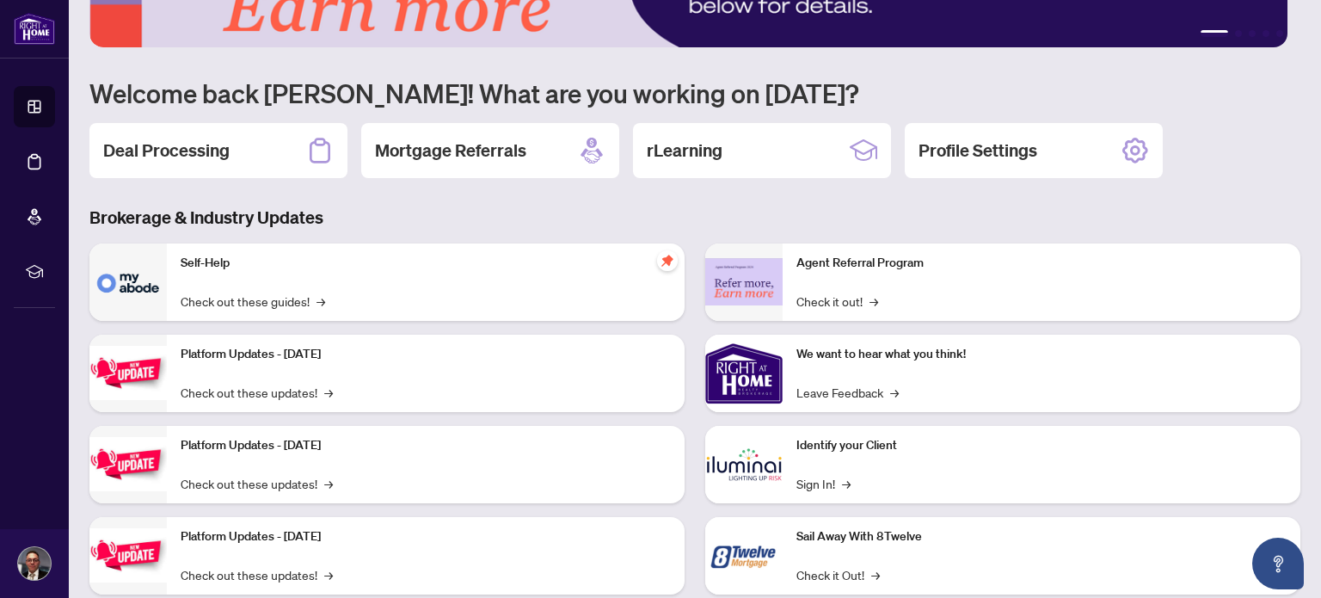
scroll to position [144, 0]
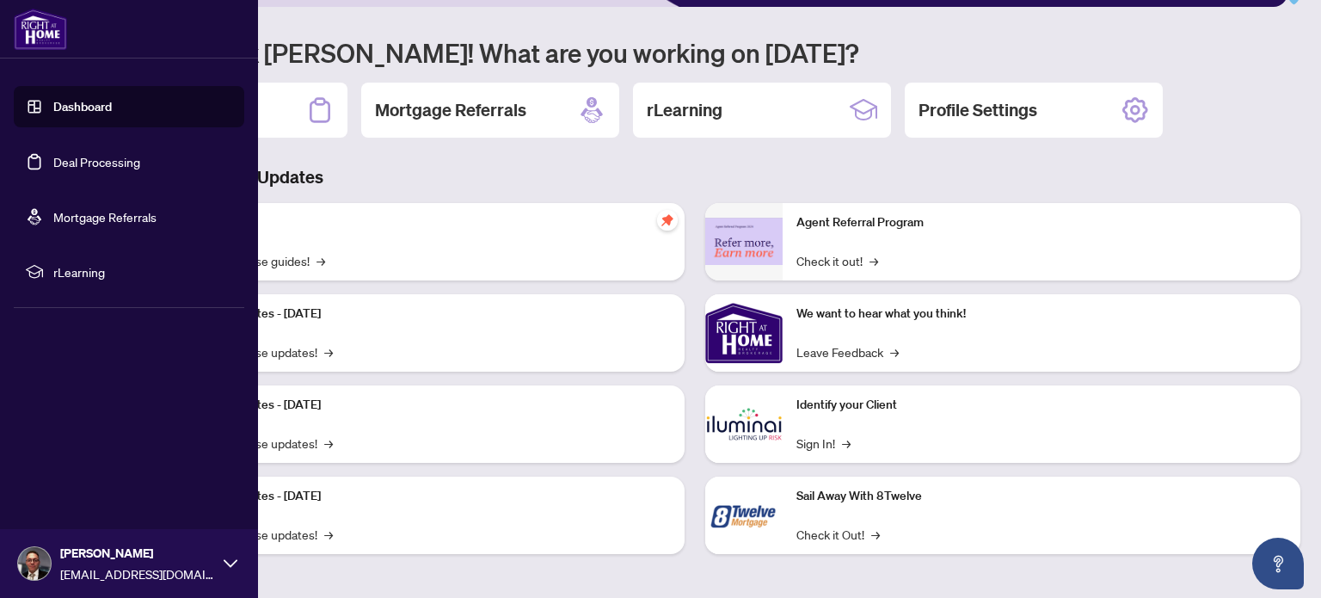
click at [53, 154] on link "Deal Processing" at bounding box center [96, 161] width 87 height 15
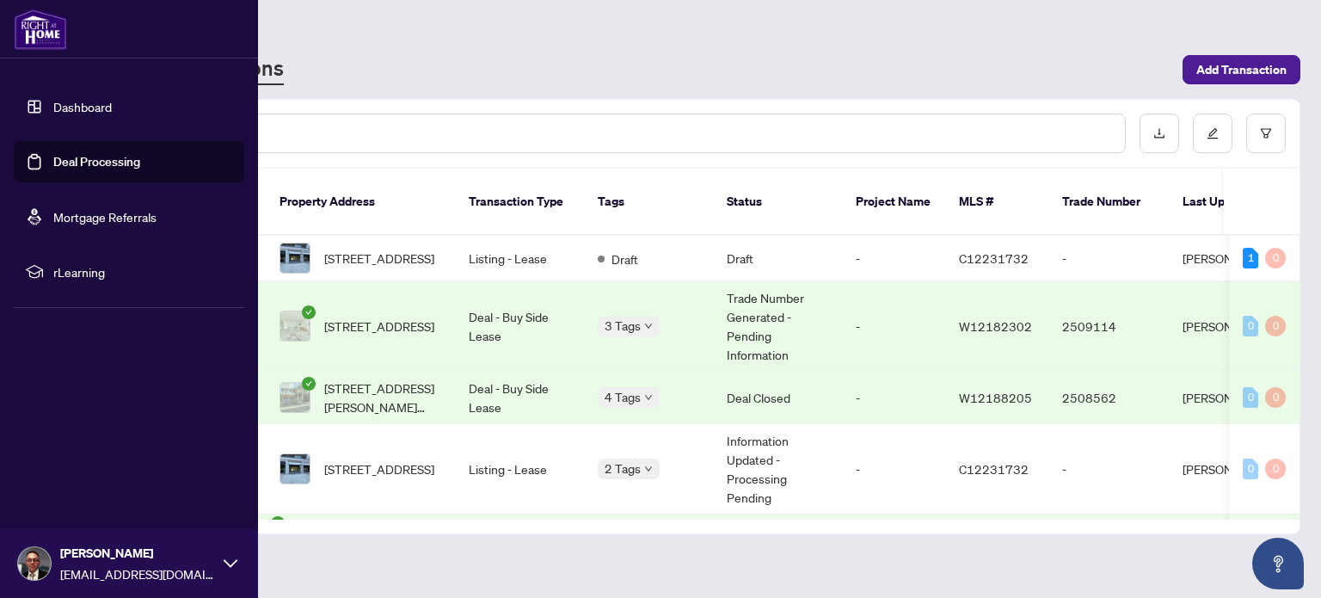
click at [94, 165] on link "Deal Processing" at bounding box center [96, 161] width 87 height 15
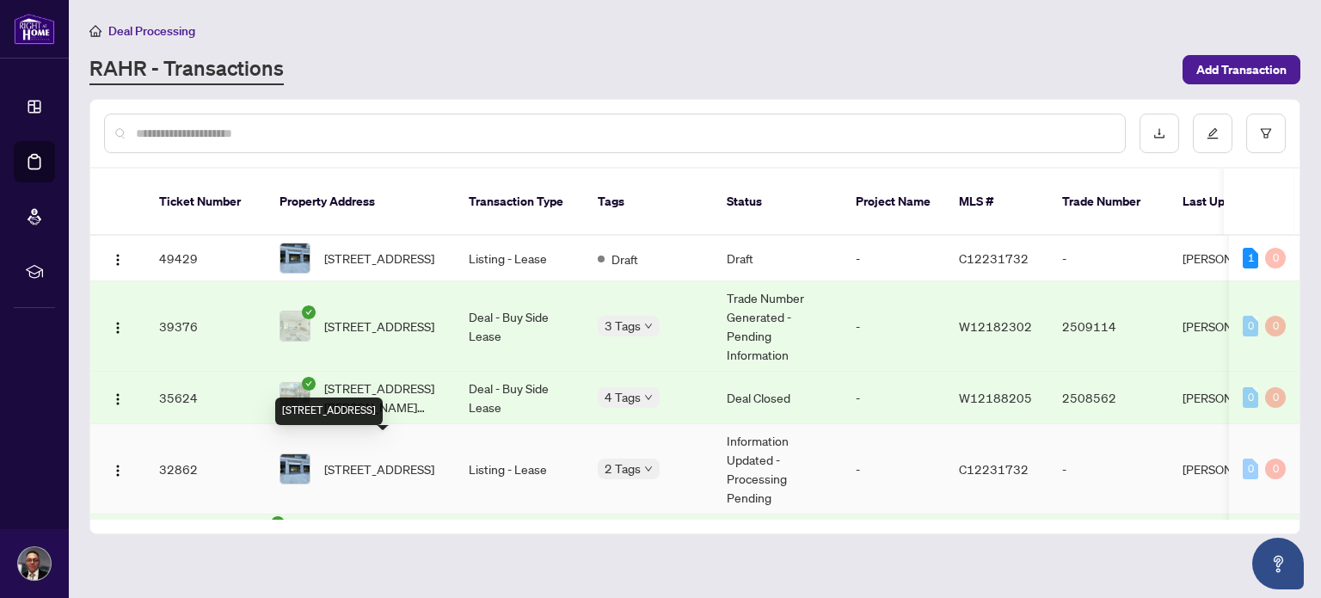
click at [351, 459] on span "[STREET_ADDRESS]" at bounding box center [379, 468] width 110 height 19
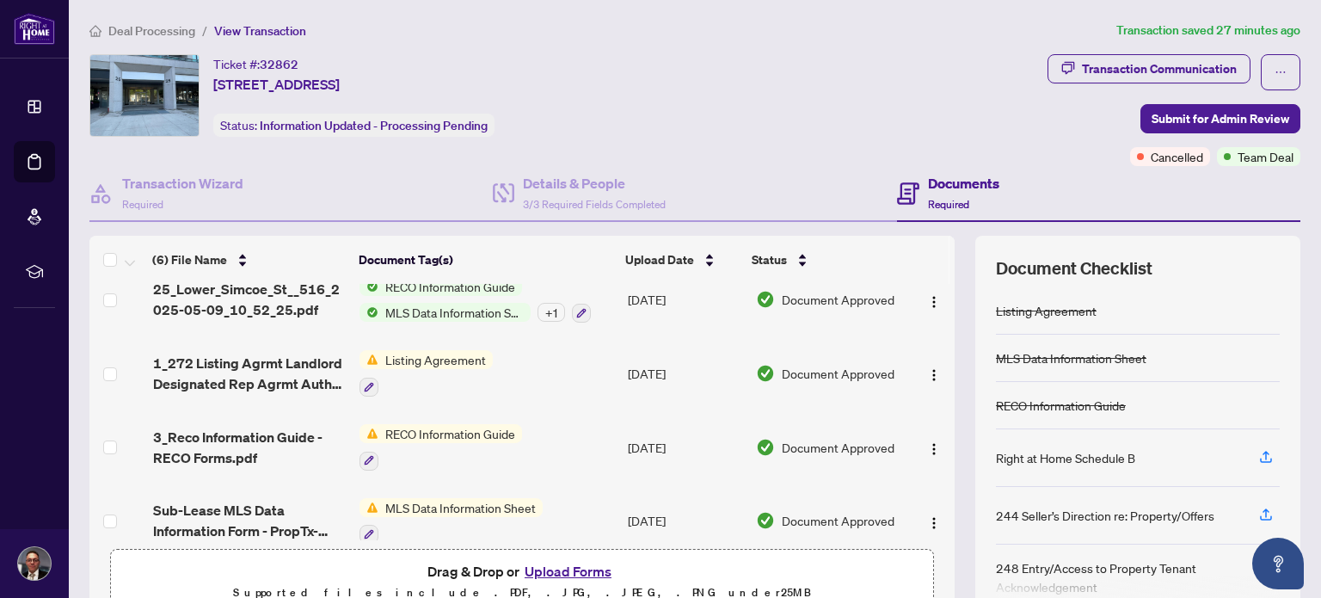
scroll to position [172, 0]
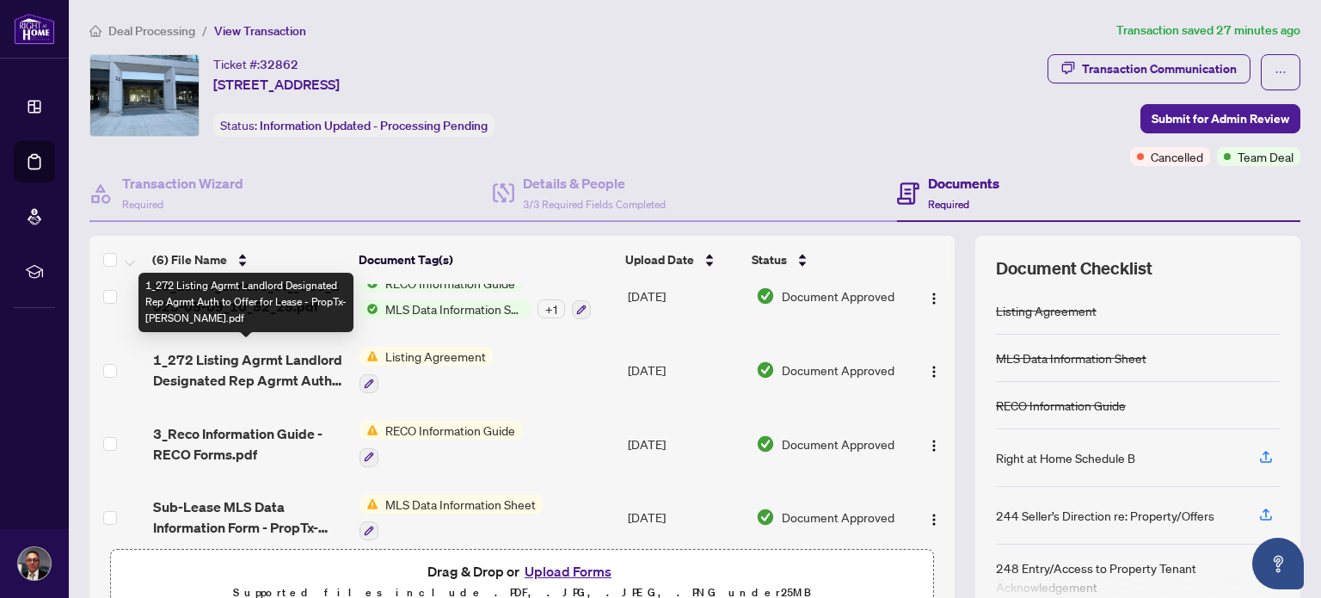
click at [219, 353] on span "1_272 Listing Agrmt Landlord Designated Rep Agrmt Auth to Offer for Lease - Pro…" at bounding box center [249, 369] width 193 height 41
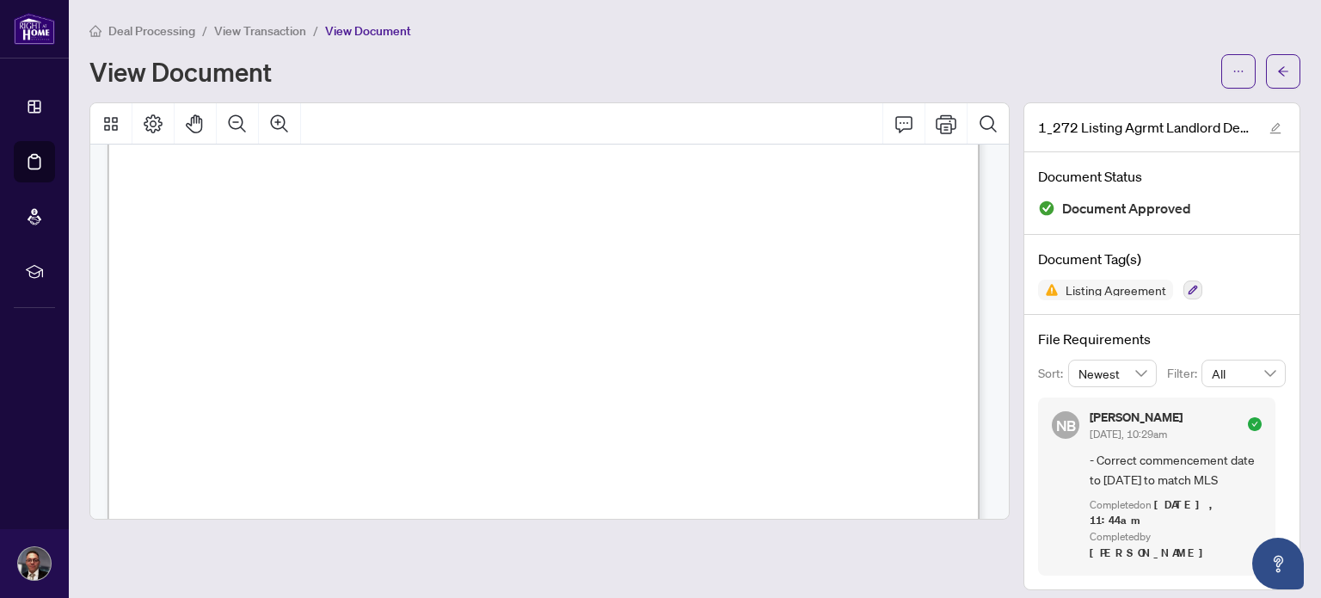
scroll to position [3608, 0]
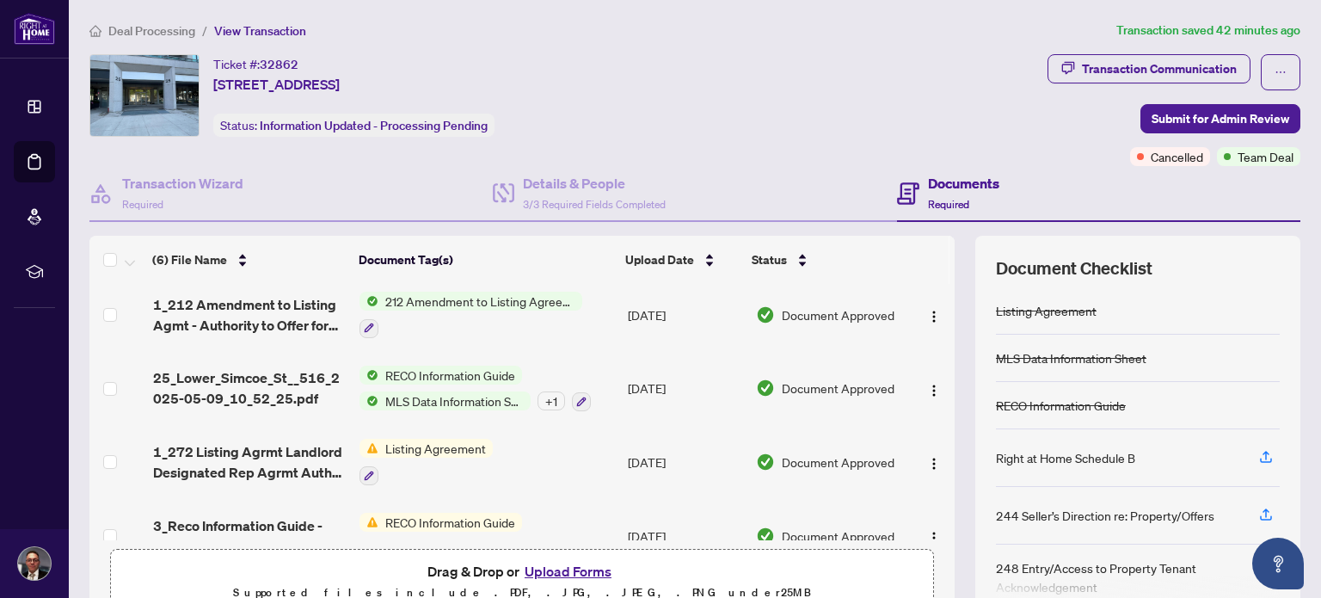
scroll to position [86, 0]
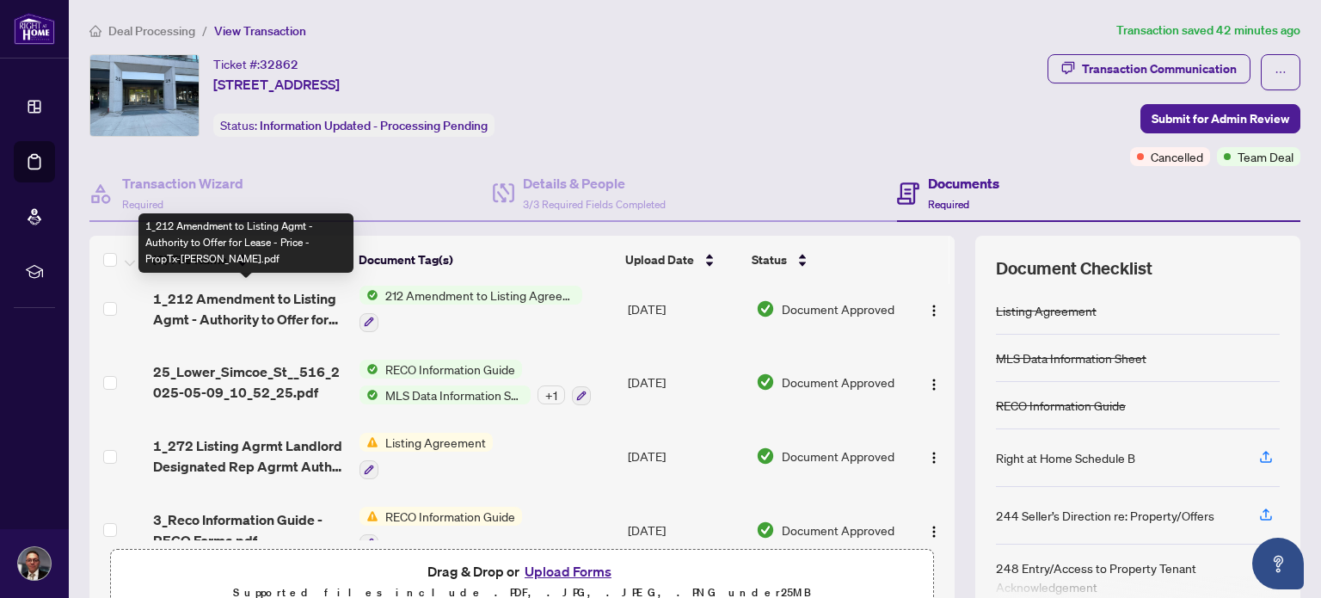
click at [244, 301] on span "1_212 Amendment to Listing Agmt - Authority to Offer for Lease - Price - PropTx…" at bounding box center [249, 308] width 193 height 41
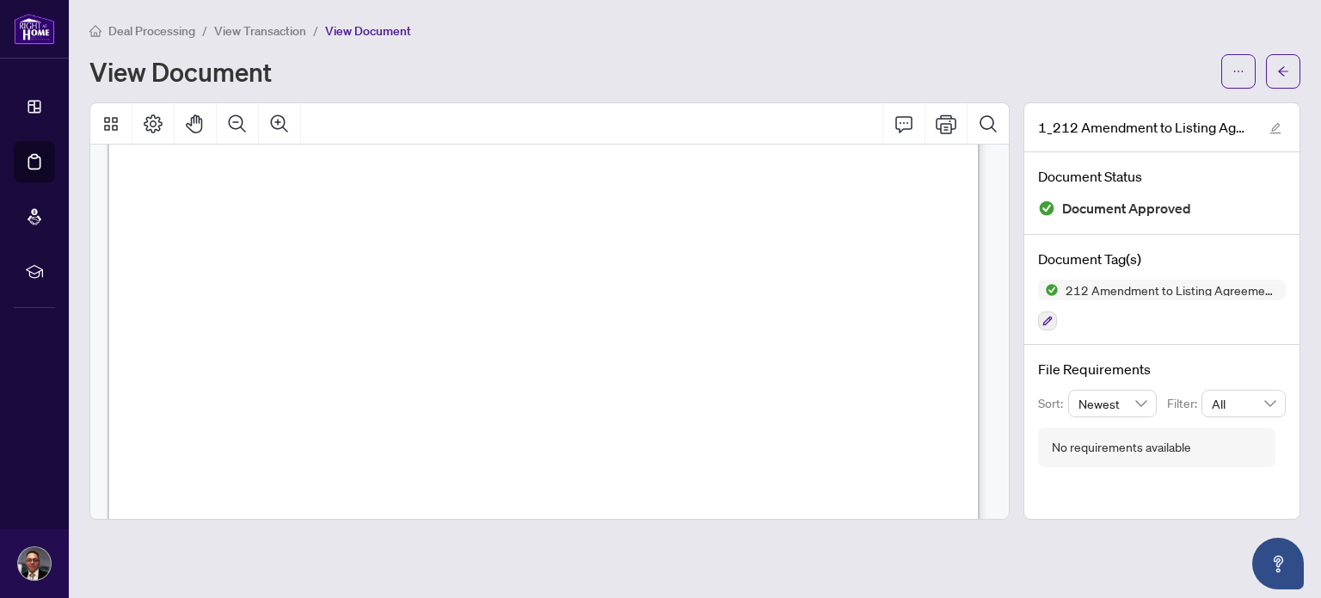
scroll to position [86, 0]
click at [526, 43] on div "Deal Processing / View Transaction / View Document View Document" at bounding box center [694, 55] width 1211 height 68
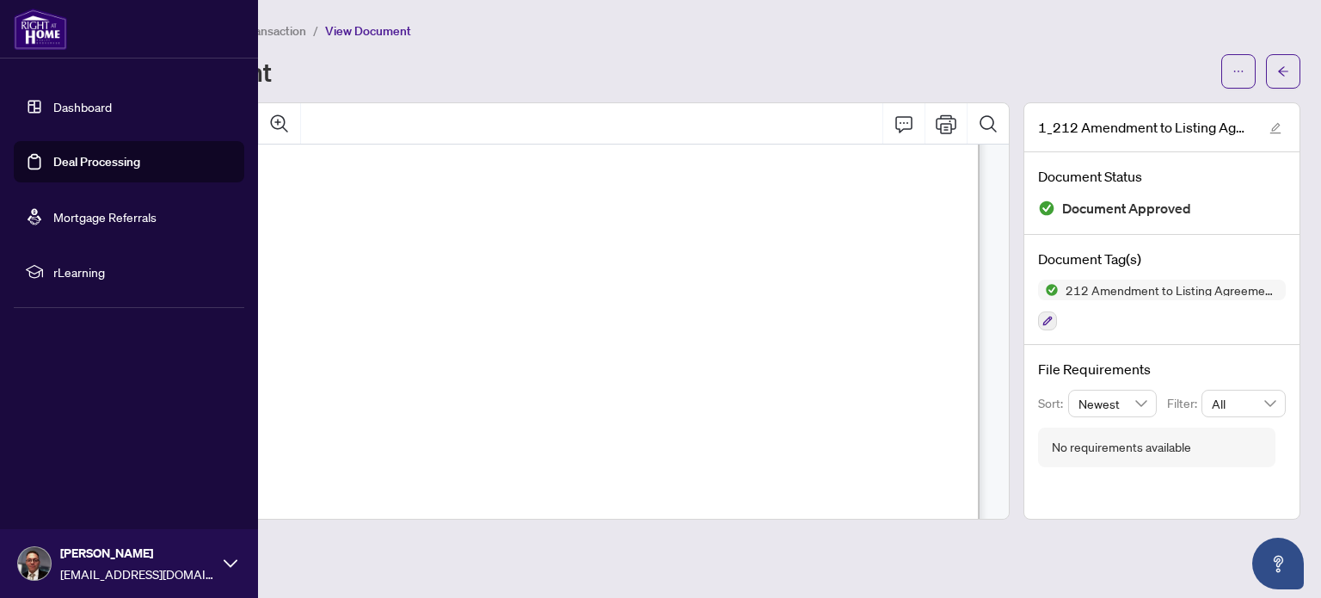
click at [66, 114] on link "Dashboard" at bounding box center [82, 106] width 58 height 15
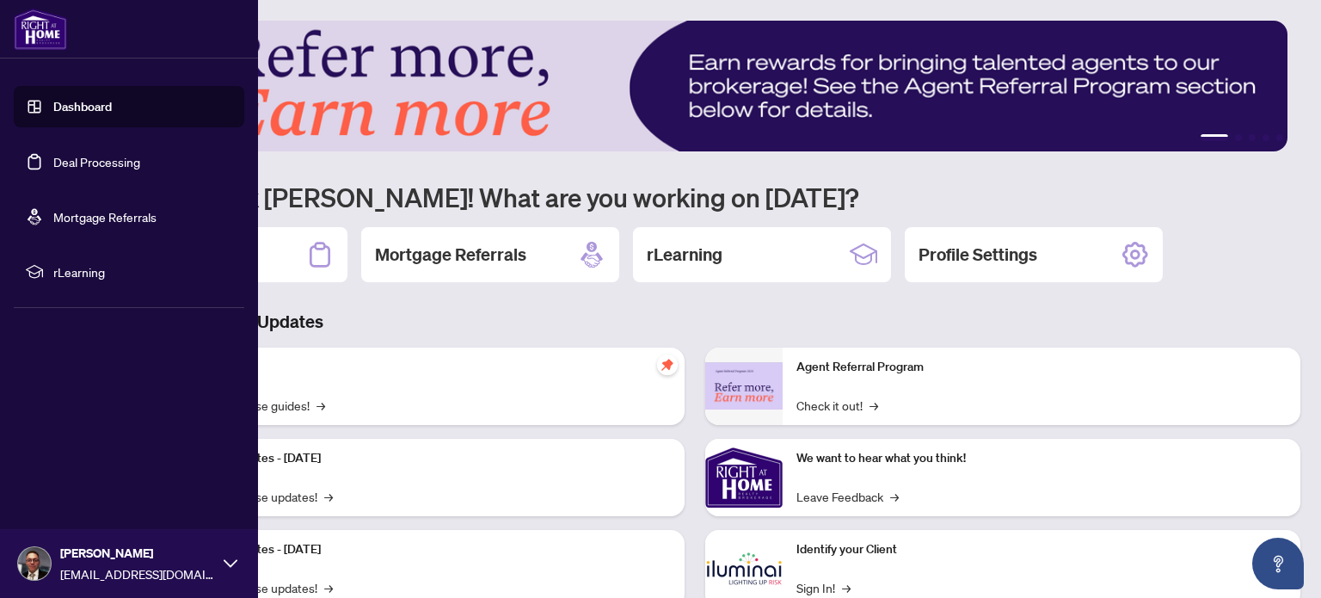
click at [65, 154] on link "Deal Processing" at bounding box center [96, 161] width 87 height 15
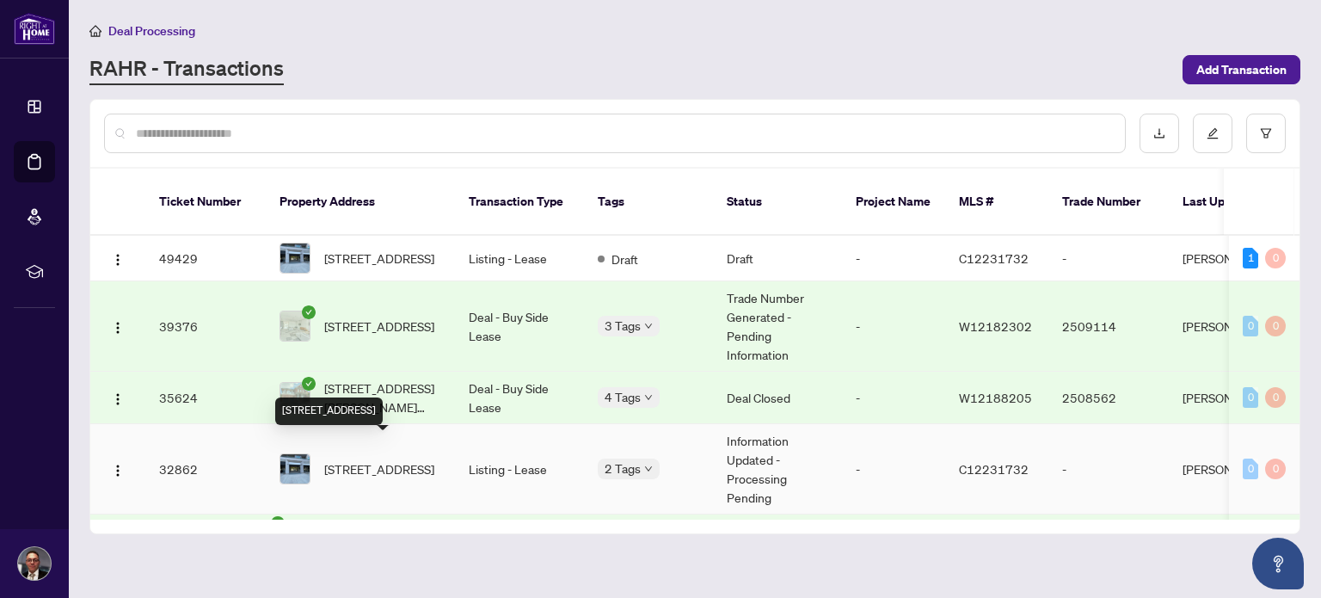
click at [377, 459] on span "[STREET_ADDRESS]" at bounding box center [379, 468] width 110 height 19
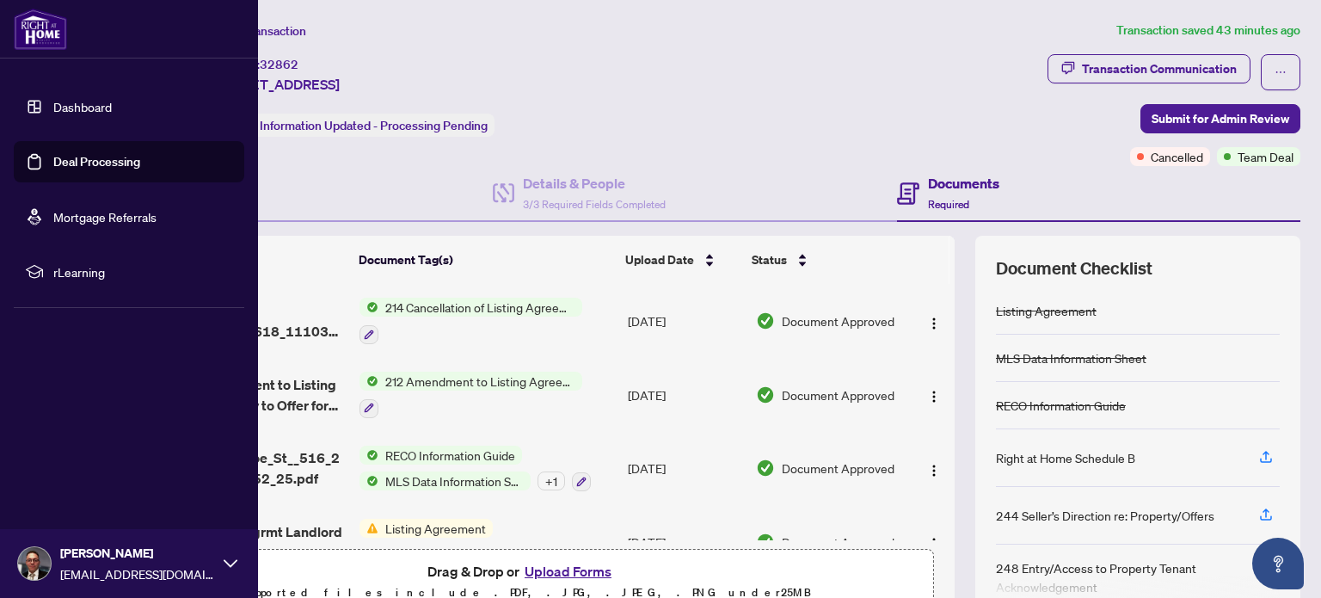
click at [96, 160] on link "Deal Processing" at bounding box center [96, 161] width 87 height 15
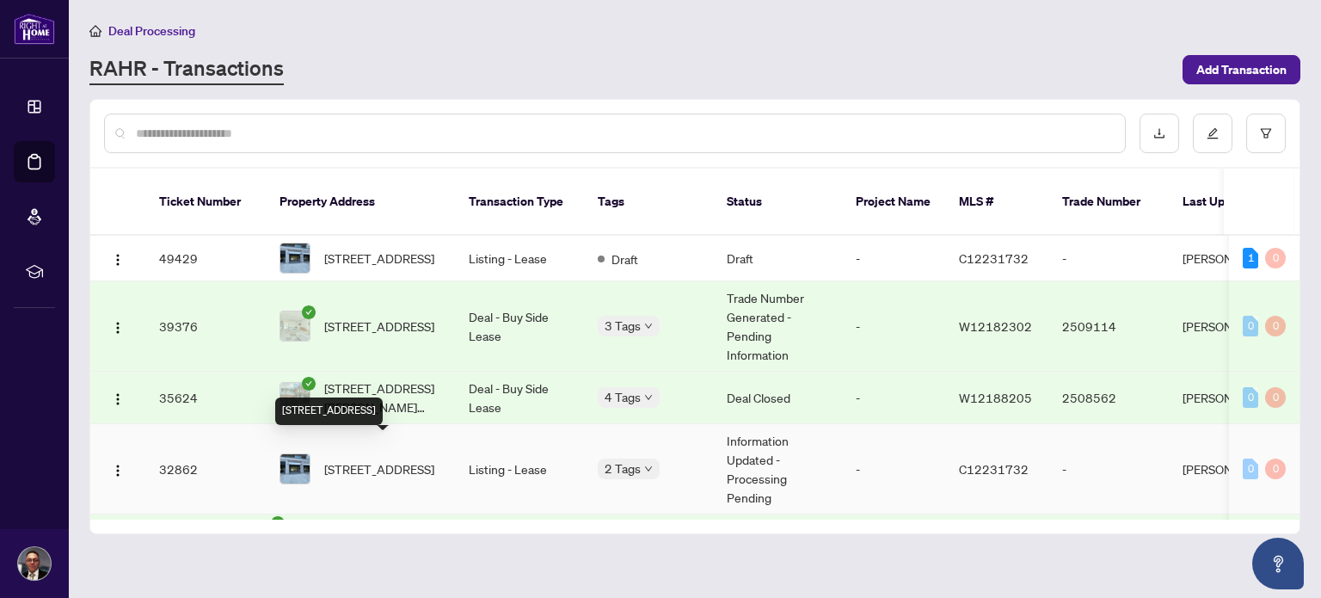
click at [360, 459] on span "[STREET_ADDRESS]" at bounding box center [379, 468] width 110 height 19
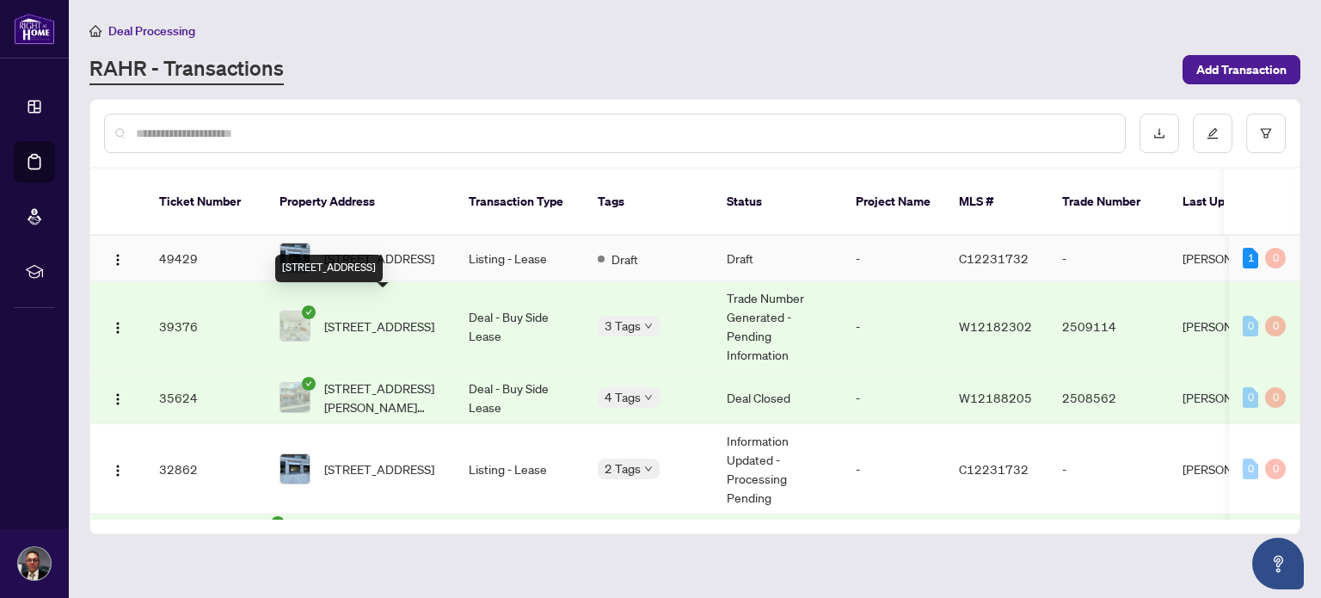
click at [372, 248] on span "[STREET_ADDRESS]" at bounding box center [379, 257] width 110 height 19
